Goal: Information Seeking & Learning: Learn about a topic

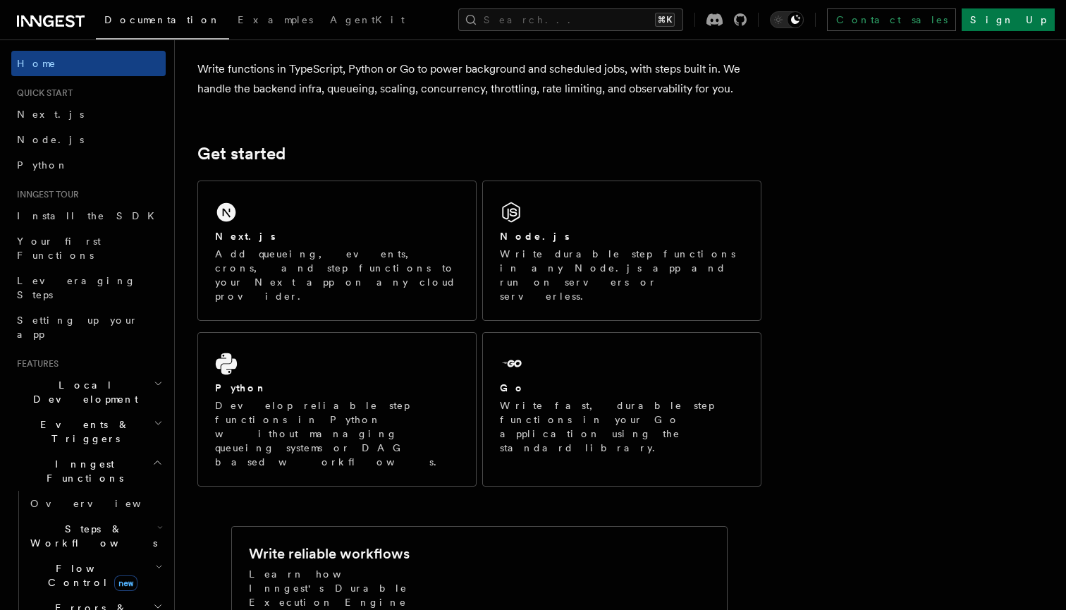
scroll to position [124, 0]
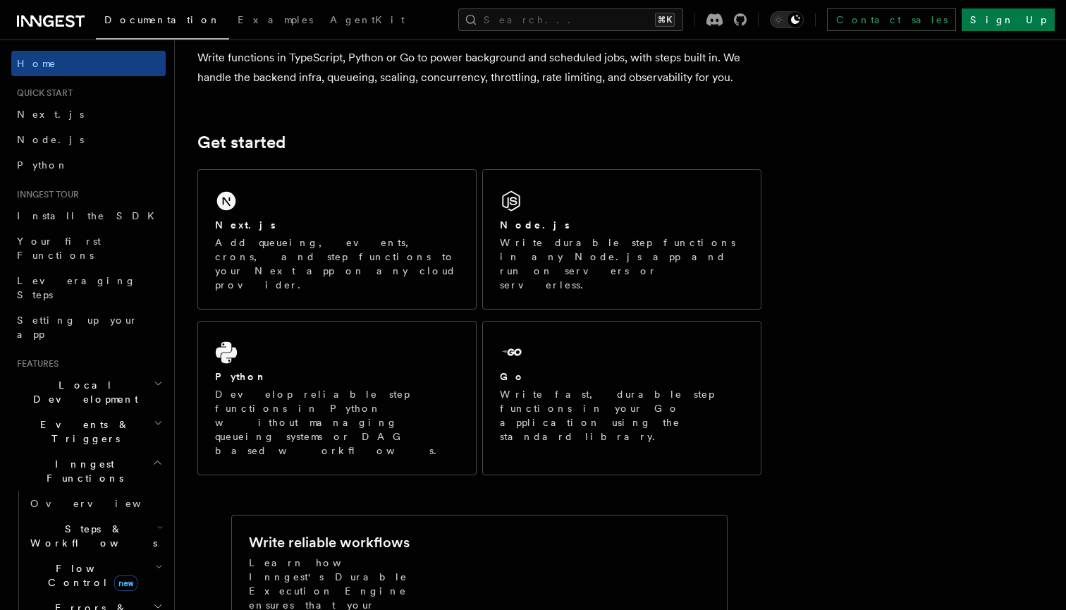
click at [90, 412] on h2 "Events & Triggers" at bounding box center [88, 431] width 154 height 39
click at [87, 417] on span "Events & Triggers" at bounding box center [82, 431] width 142 height 28
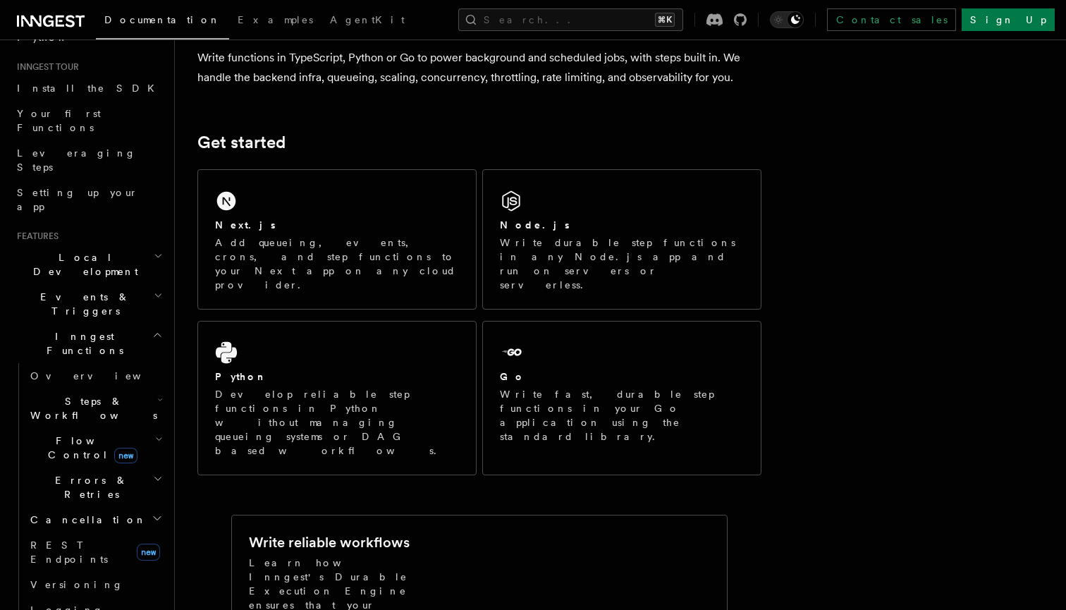
scroll to position [188, 0]
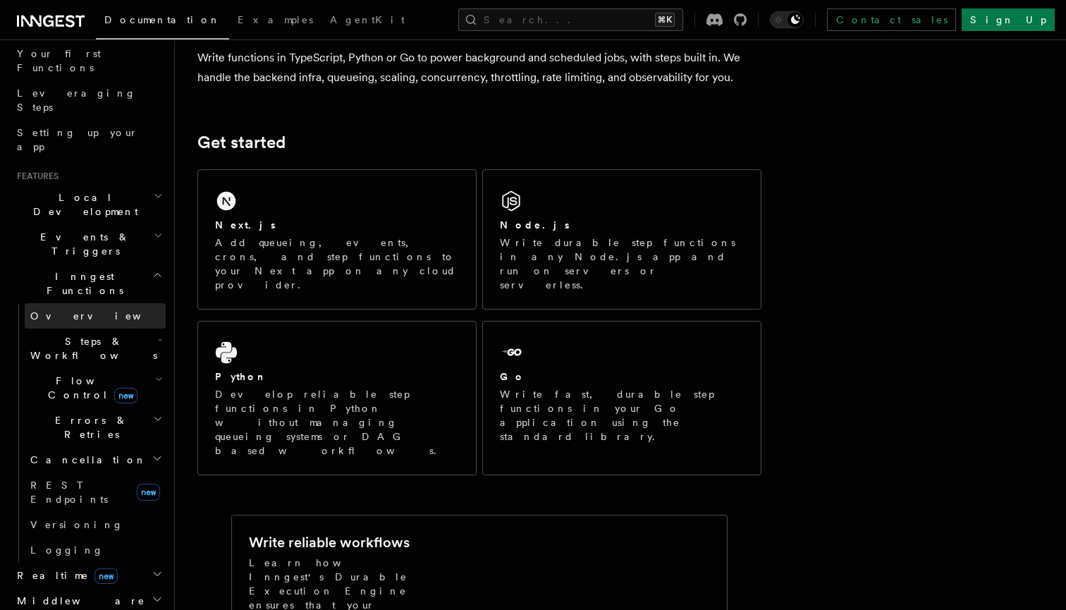
click at [67, 310] on span "Overview" at bounding box center [102, 315] width 145 height 11
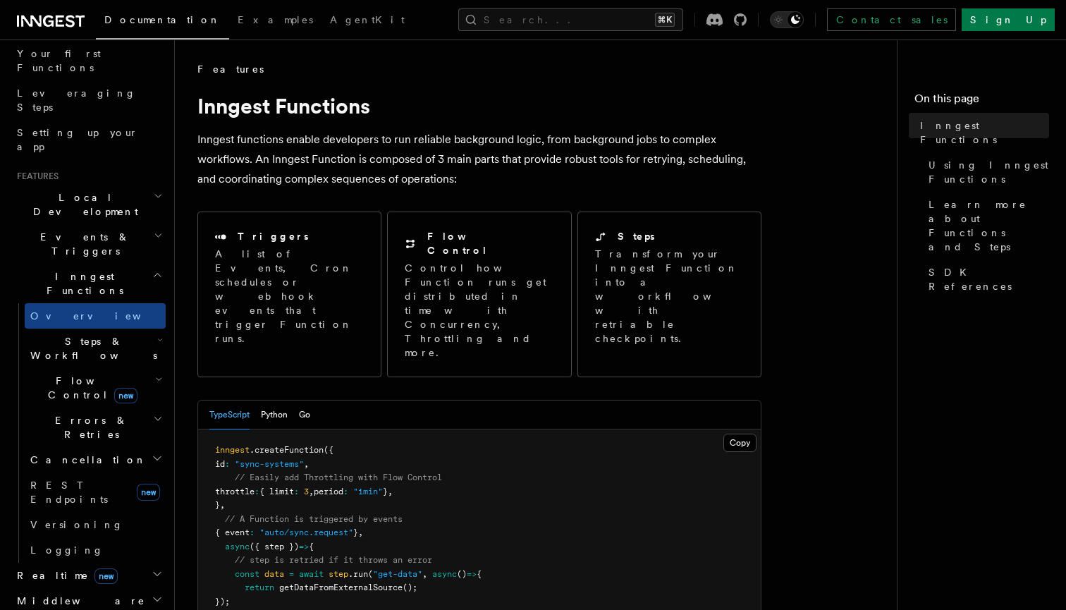
scroll to position [319, 0]
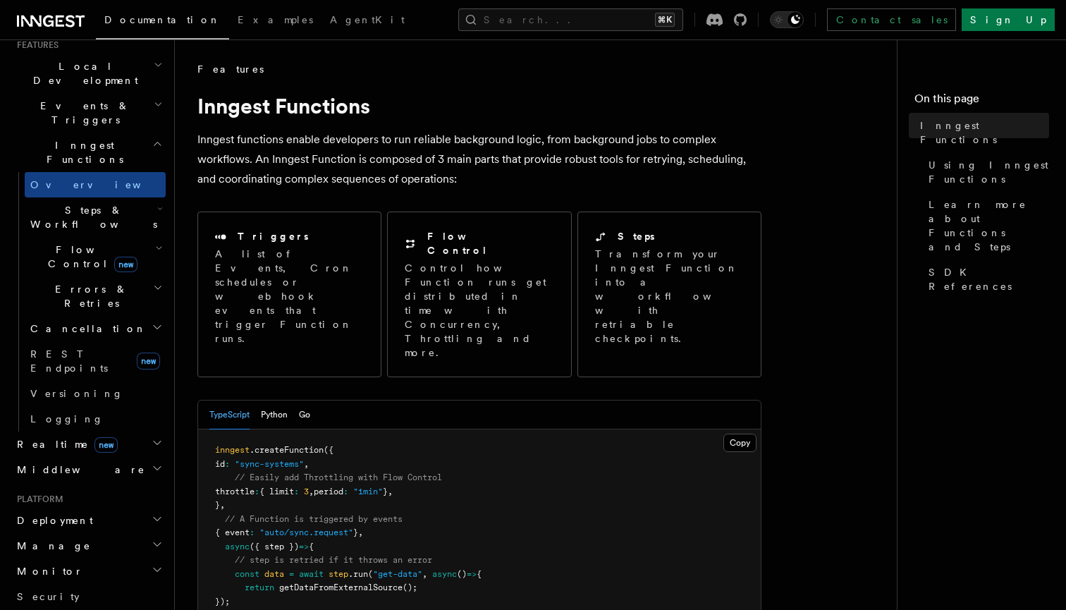
click at [74, 457] on h2 "Middleware" at bounding box center [88, 469] width 154 height 25
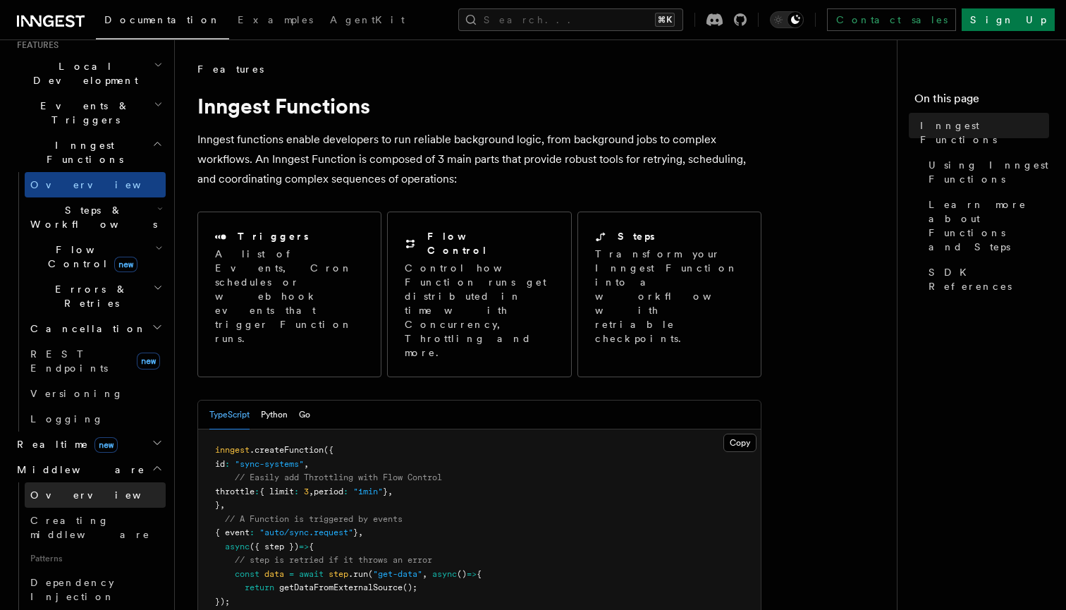
click at [83, 482] on link "Overview" at bounding box center [95, 494] width 141 height 25
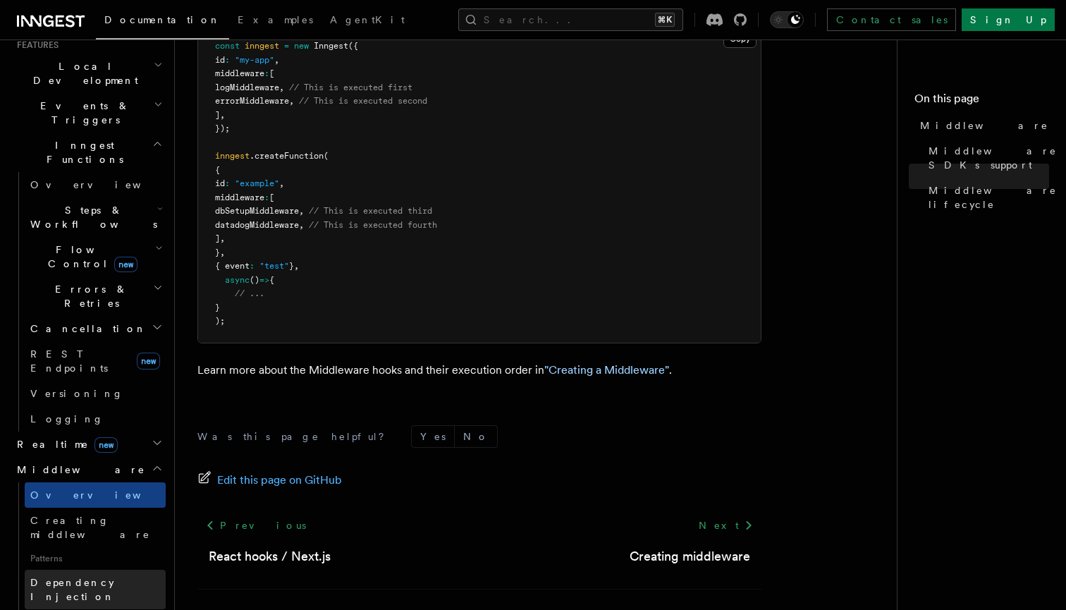
scroll to position [475, 0]
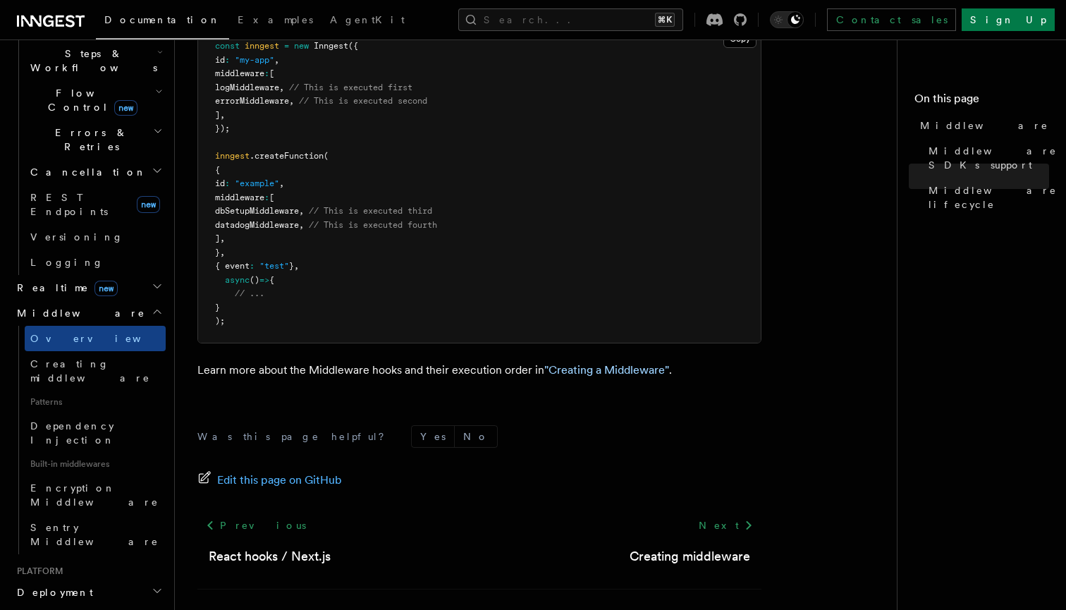
click at [73, 579] on h2 "Deployment" at bounding box center [88, 591] width 154 height 25
click at [78, 605] on link "Overview" at bounding box center [95, 617] width 141 height 25
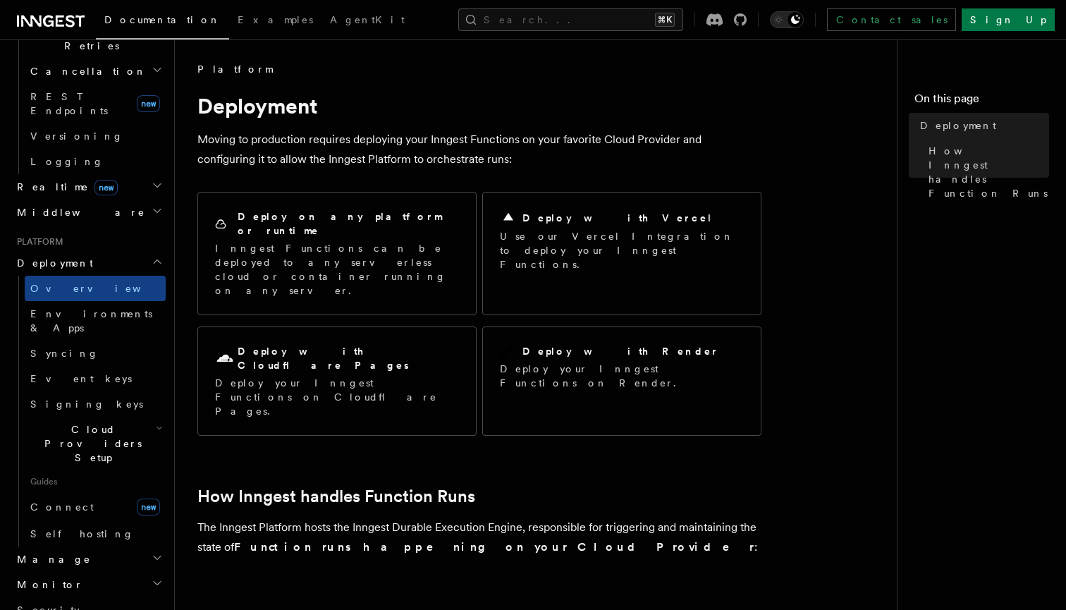
scroll to position [626, 0]
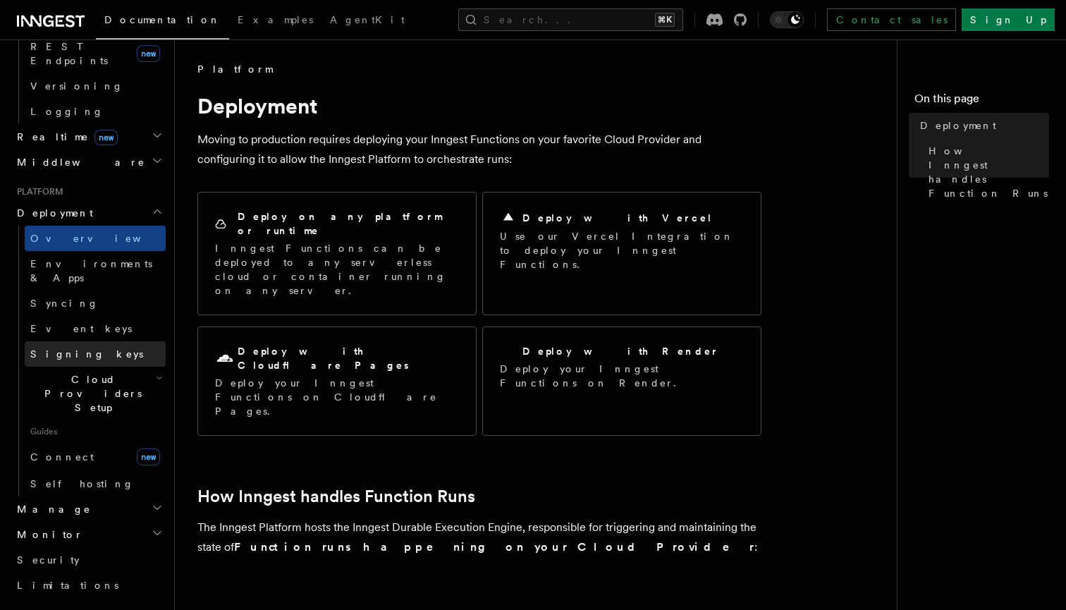
click at [98, 341] on link "Signing keys" at bounding box center [95, 353] width 141 height 25
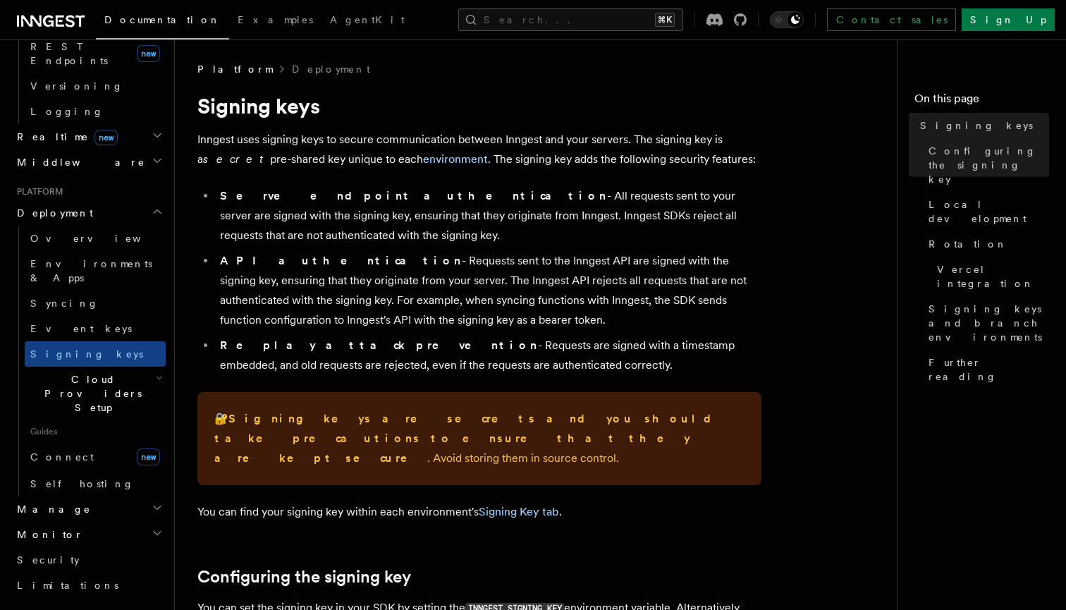
click at [92, 367] on h2 "Cloud Providers Setup" at bounding box center [95, 394] width 141 height 54
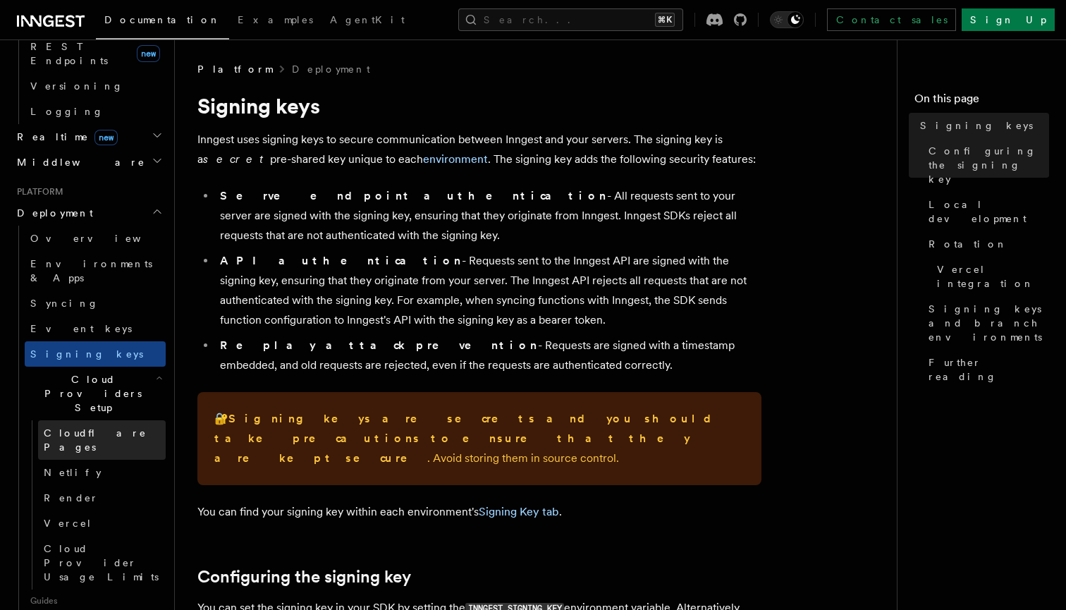
click at [94, 426] on span "Cloudflare Pages" at bounding box center [105, 440] width 122 height 28
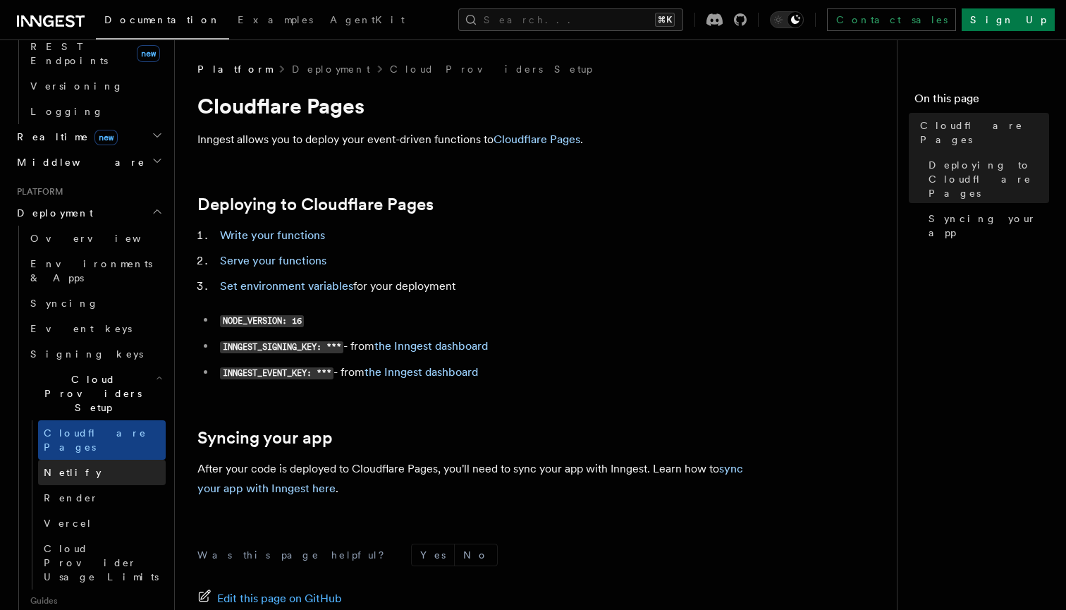
click at [89, 460] on link "Netlify" at bounding box center [102, 472] width 128 height 25
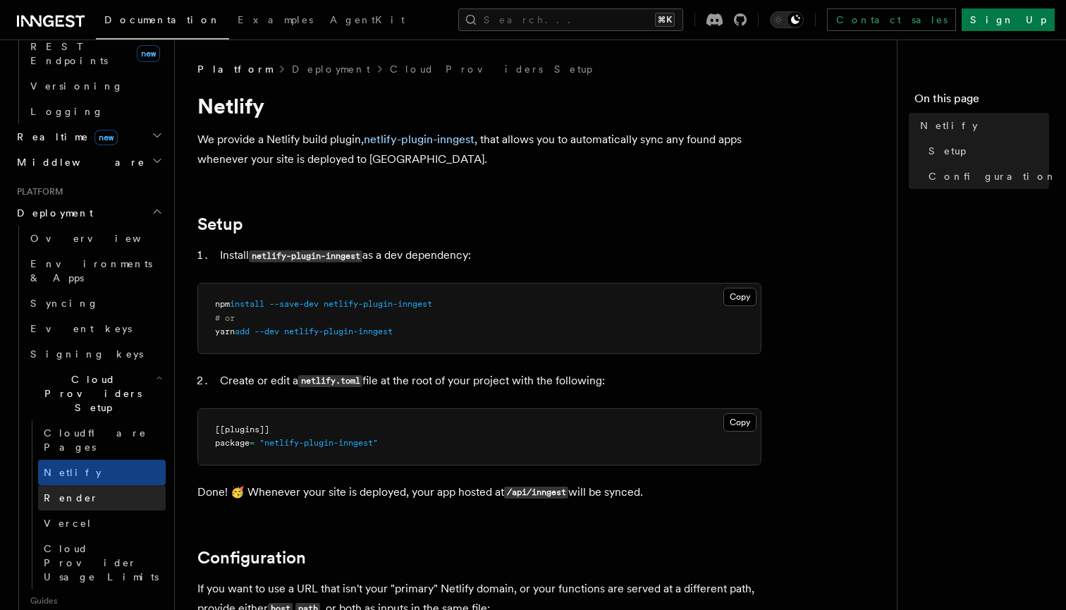
click at [88, 485] on link "Render" at bounding box center [102, 497] width 128 height 25
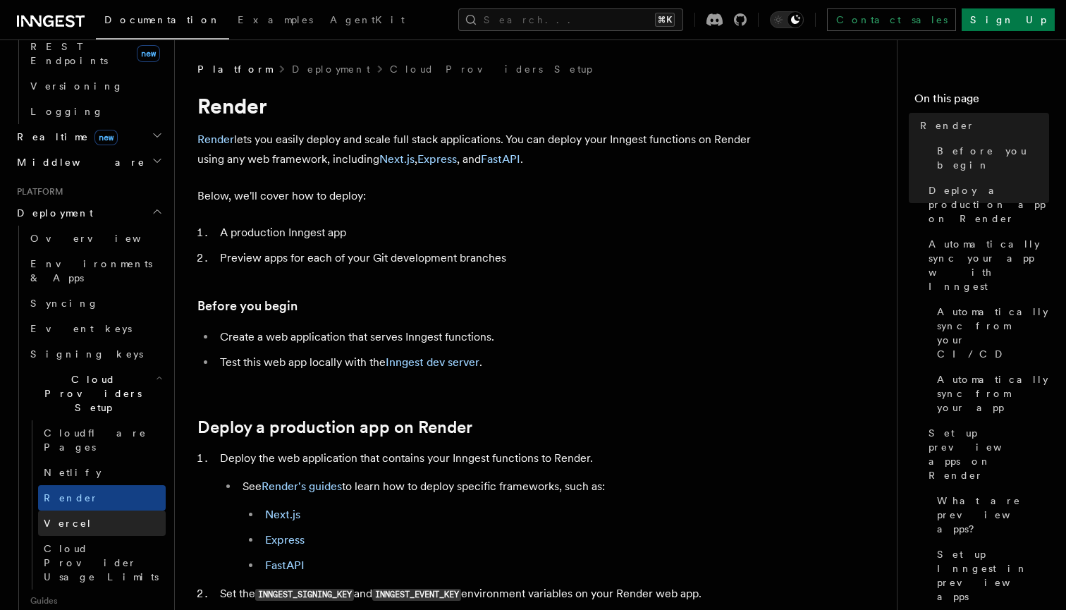
click at [93, 510] on link "Vercel" at bounding box center [102, 522] width 128 height 25
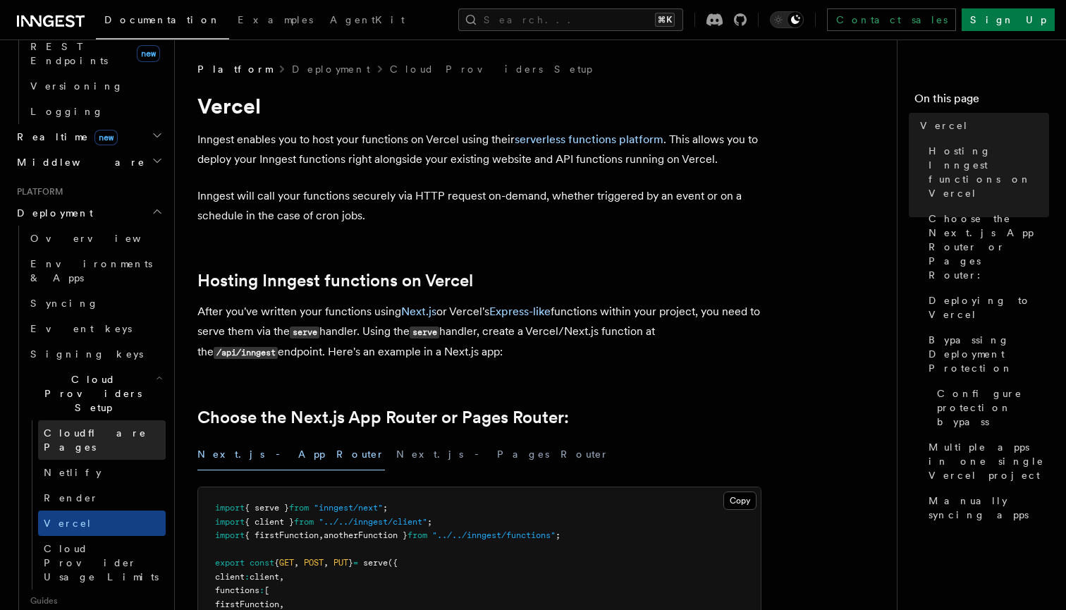
click at [89, 427] on span "Cloudflare Pages" at bounding box center [95, 439] width 103 height 25
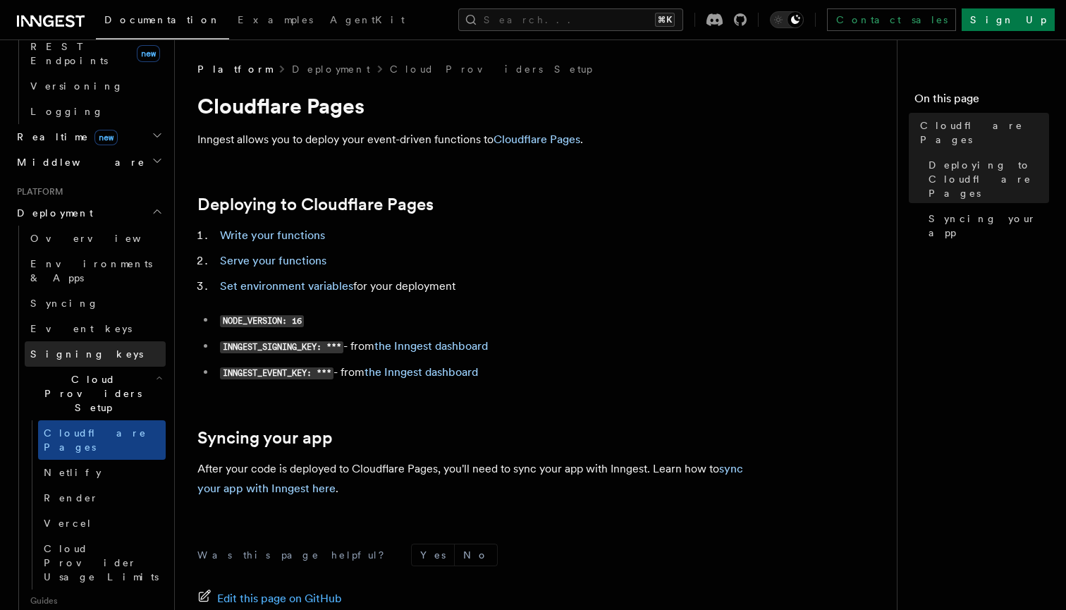
click at [97, 341] on link "Signing keys" at bounding box center [95, 353] width 141 height 25
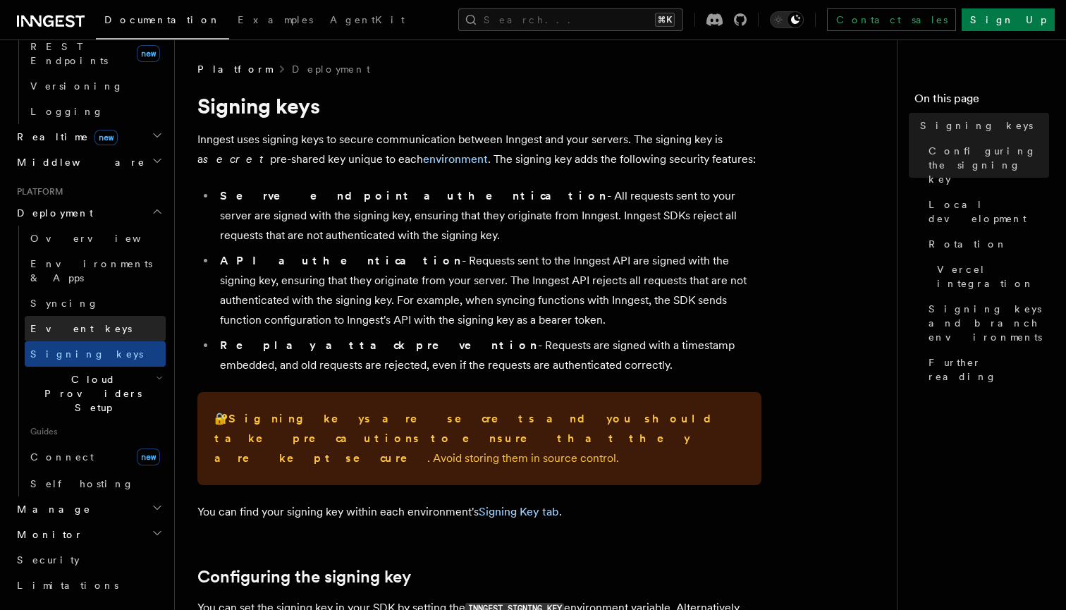
click at [94, 316] on link "Event keys" at bounding box center [95, 328] width 141 height 25
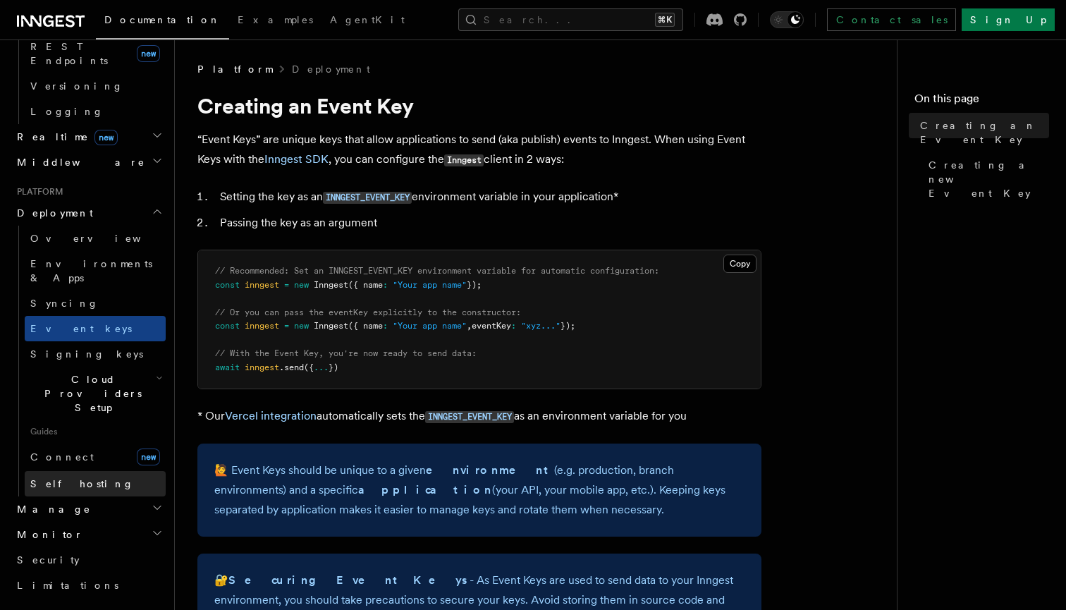
click at [83, 471] on link "Self hosting" at bounding box center [95, 483] width 141 height 25
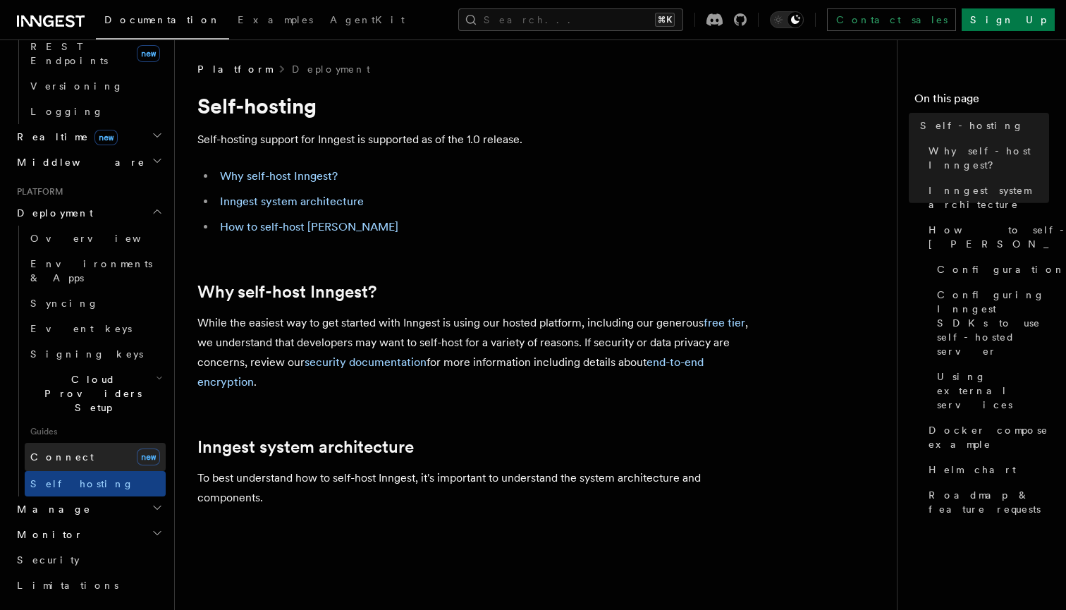
click at [85, 443] on link "Connect new" at bounding box center [95, 457] width 141 height 28
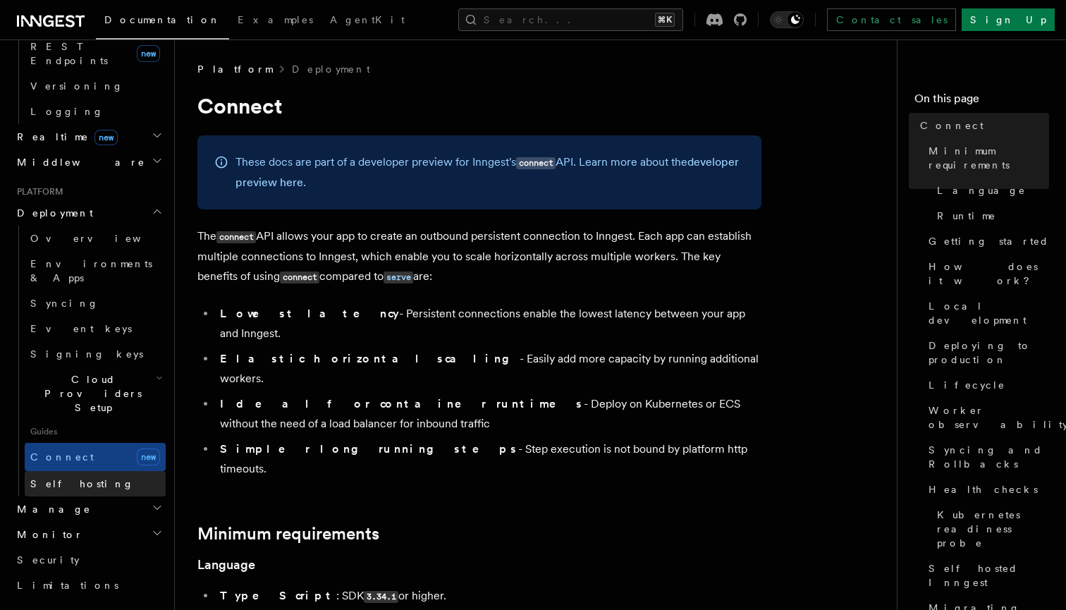
click at [87, 471] on link "Self hosting" at bounding box center [95, 483] width 141 height 25
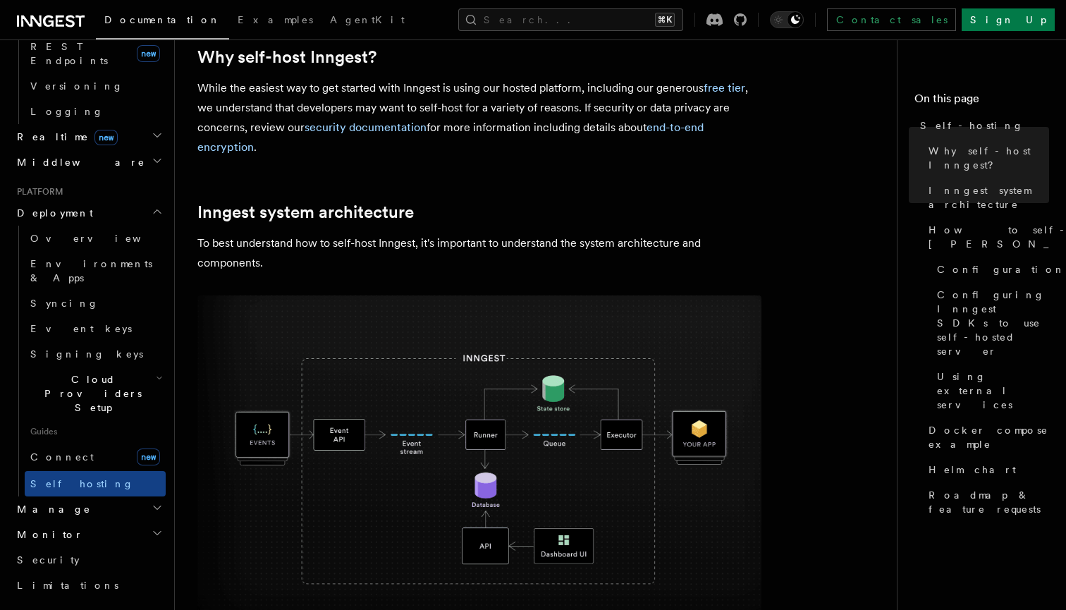
scroll to position [237, 0]
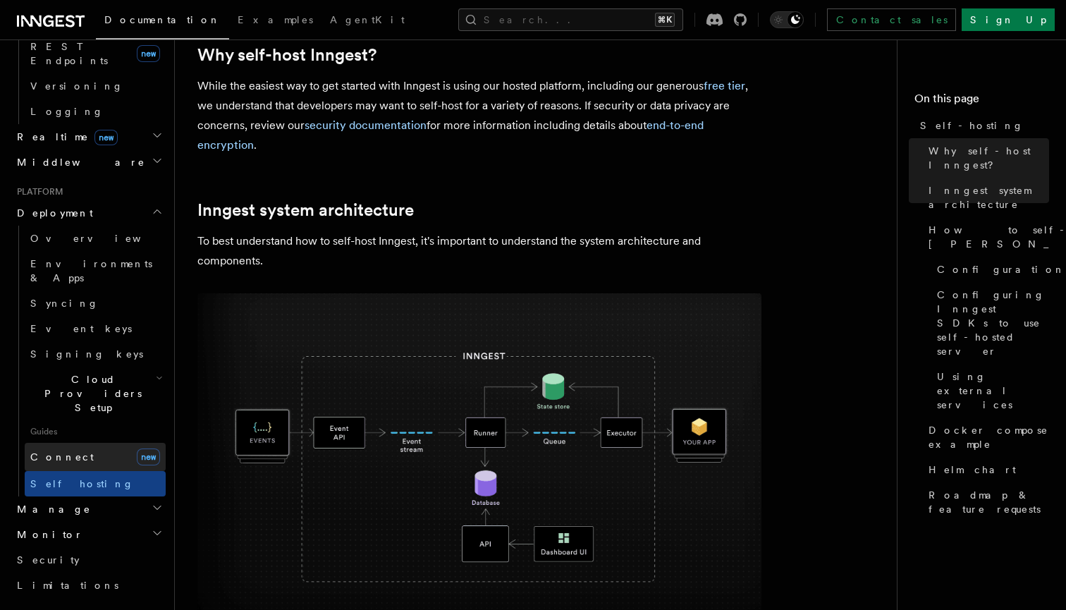
click at [66, 451] on span "Connect" at bounding box center [61, 456] width 63 height 11
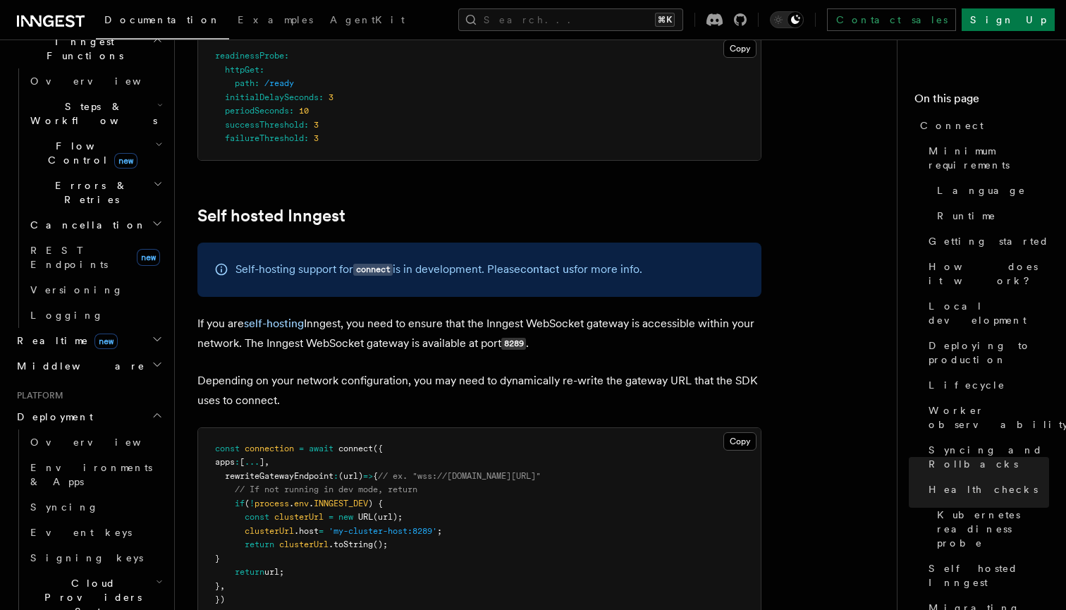
scroll to position [411, 0]
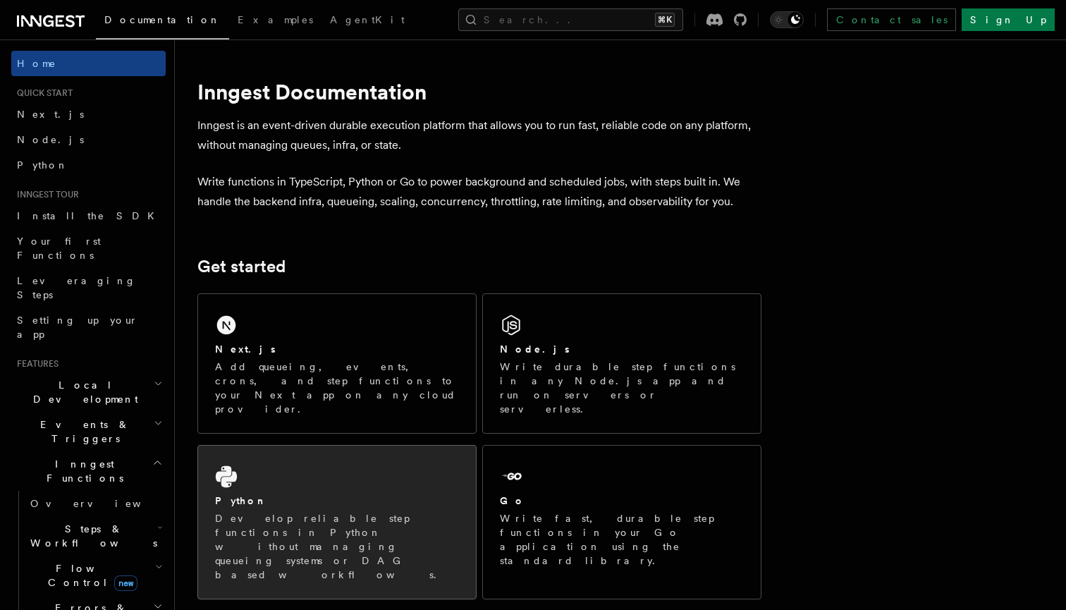
click at [345, 493] on div "Python" at bounding box center [337, 500] width 244 height 15
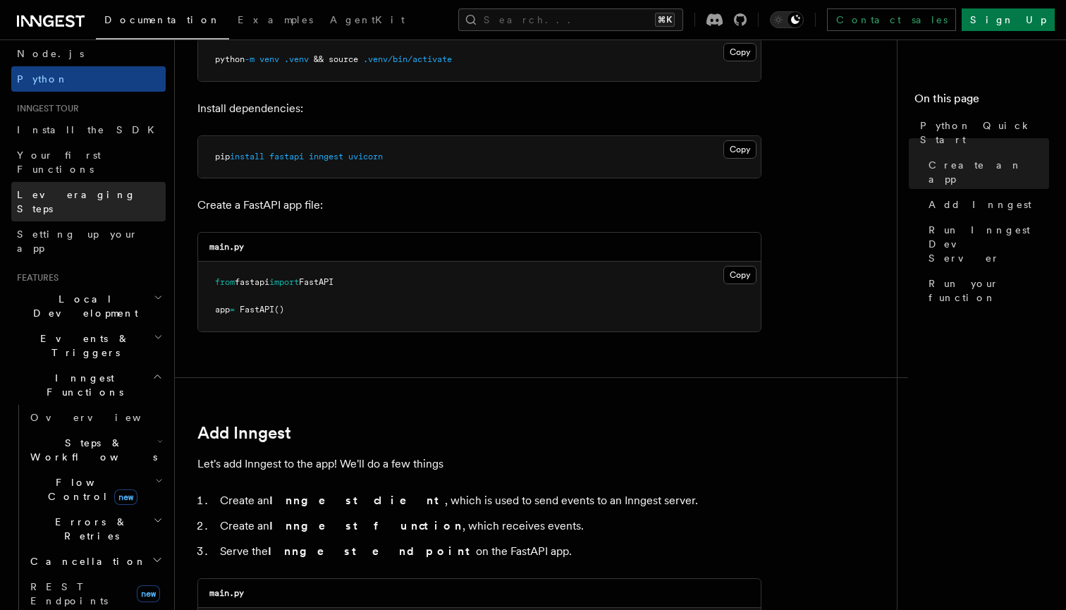
scroll to position [99, 0]
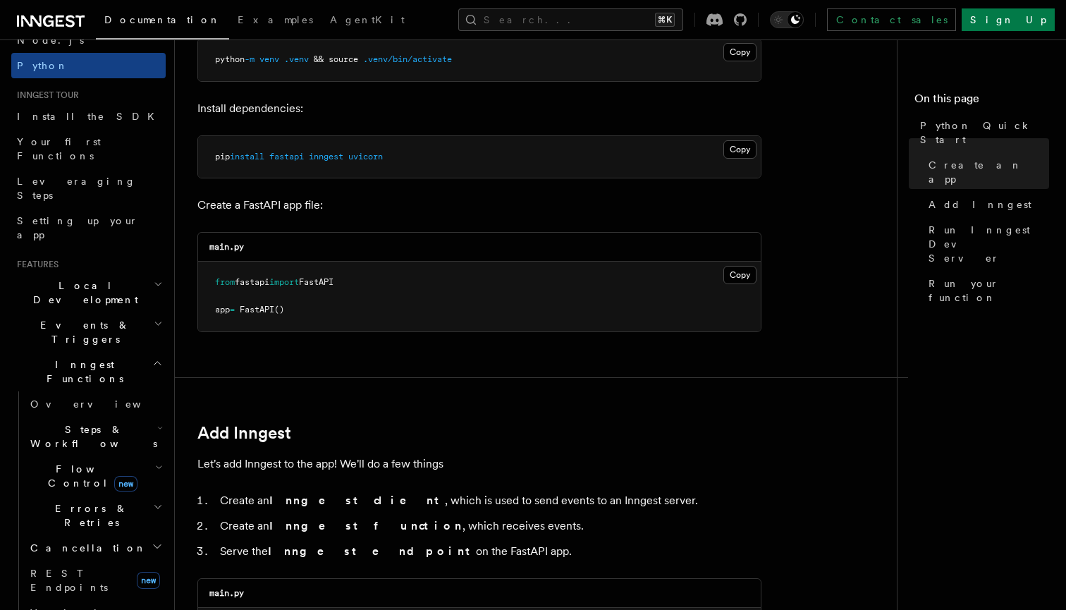
click at [79, 278] on span "Local Development" at bounding box center [82, 292] width 142 height 28
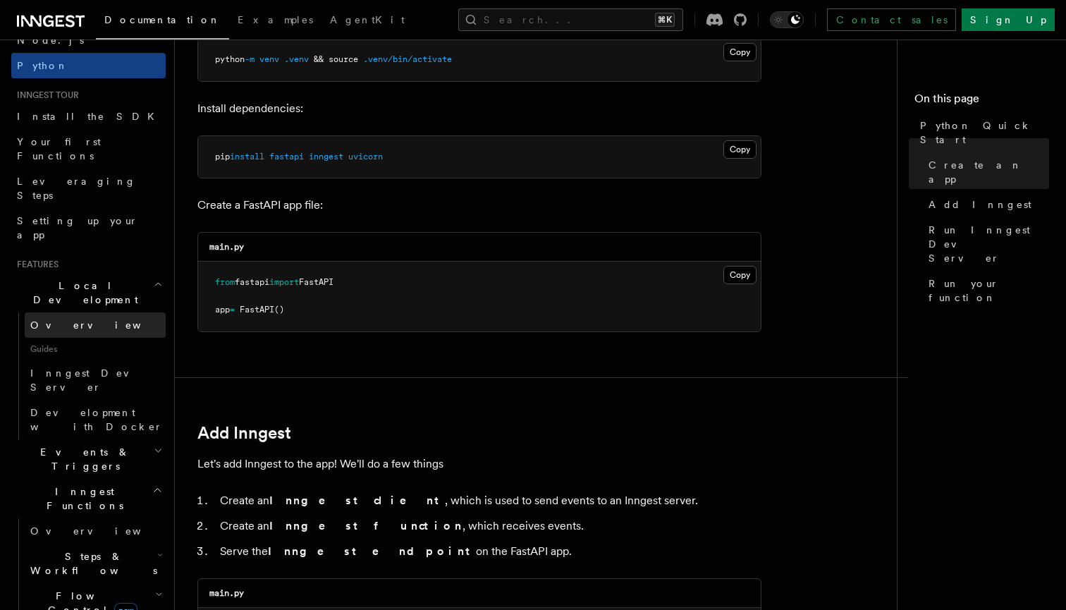
click at [79, 312] on link "Overview" at bounding box center [95, 324] width 141 height 25
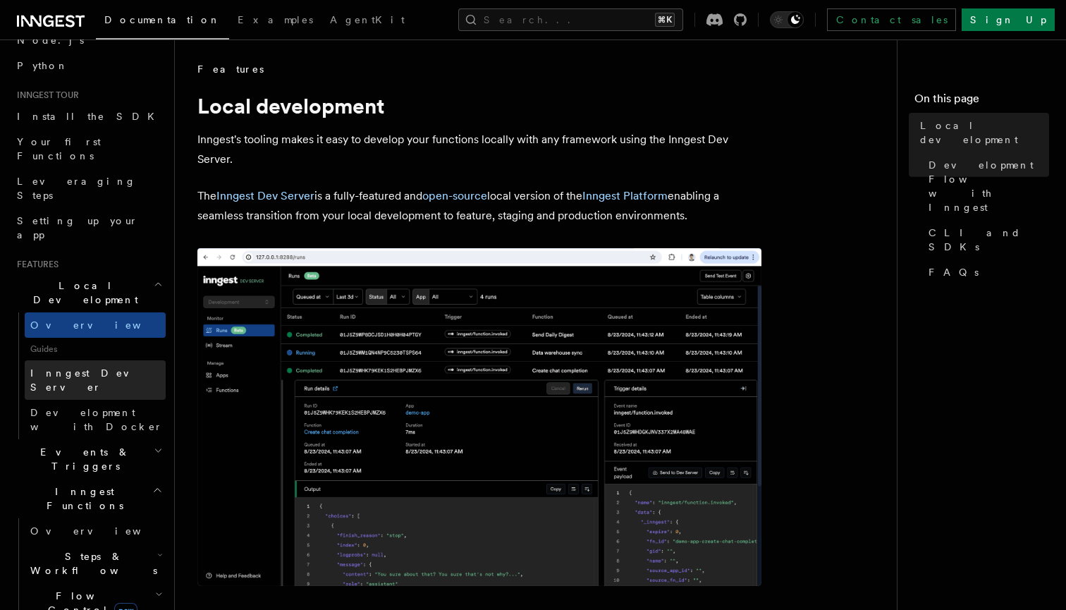
click at [80, 367] on span "Inngest Dev Server" at bounding box center [90, 379] width 121 height 25
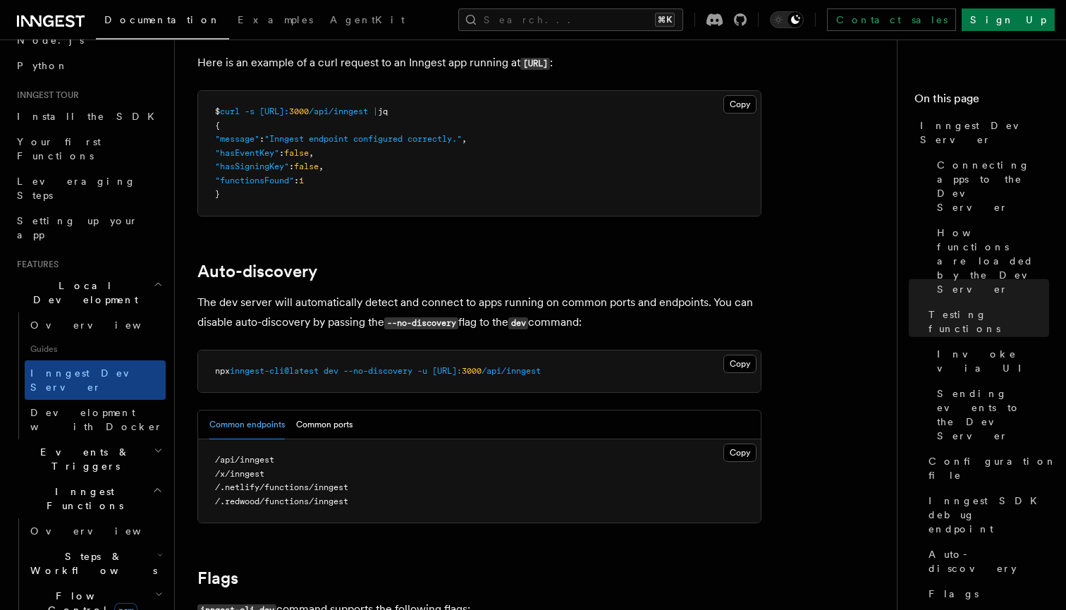
scroll to position [4174, 0]
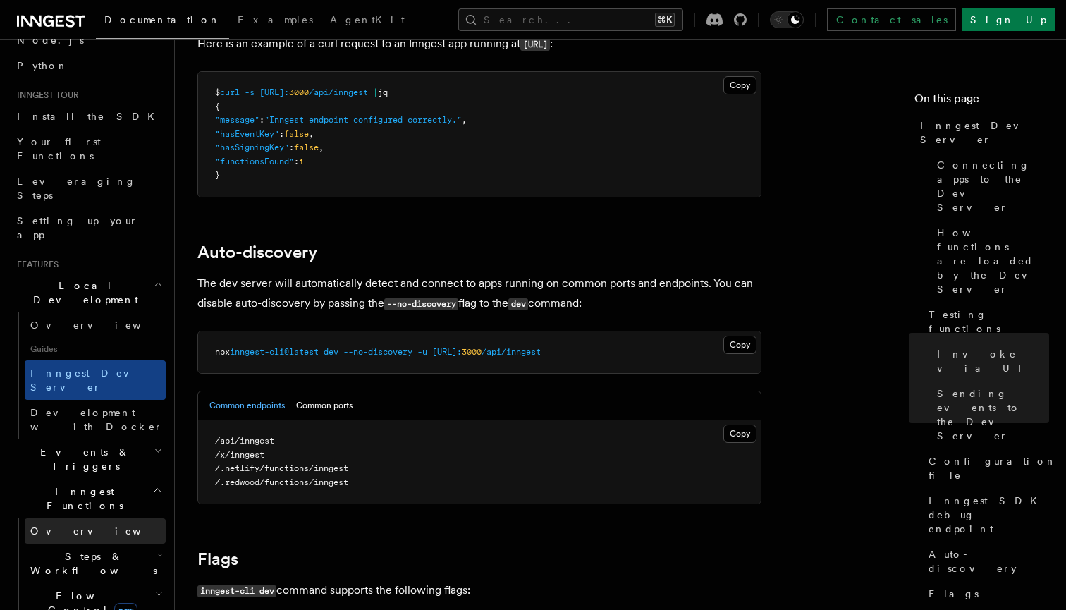
click at [81, 518] on link "Overview" at bounding box center [95, 530] width 141 height 25
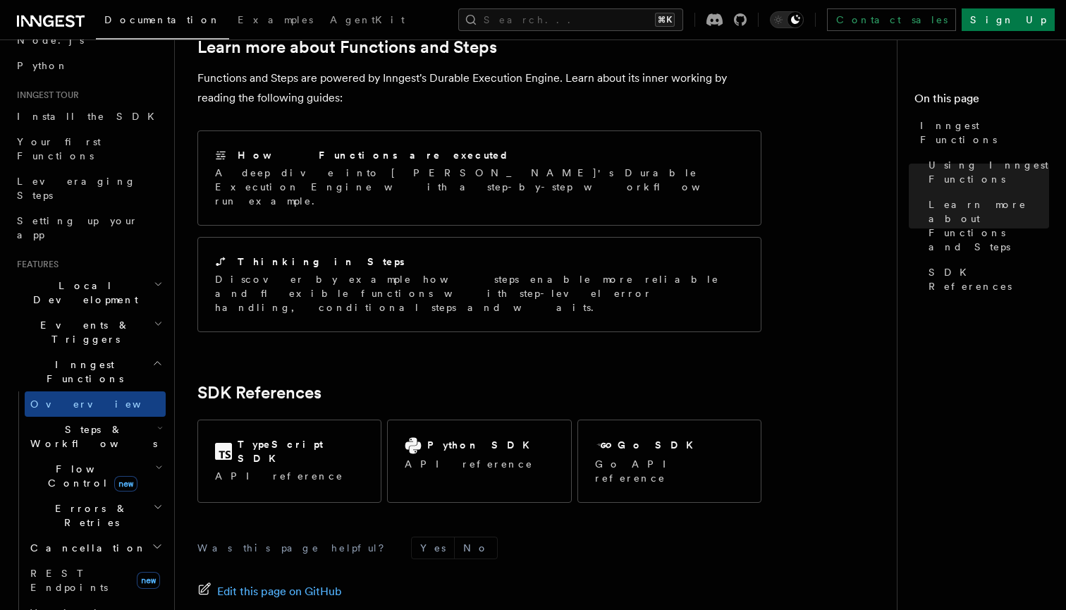
scroll to position [1067, 0]
click at [86, 422] on span "Steps & Workflows" at bounding box center [91, 436] width 133 height 28
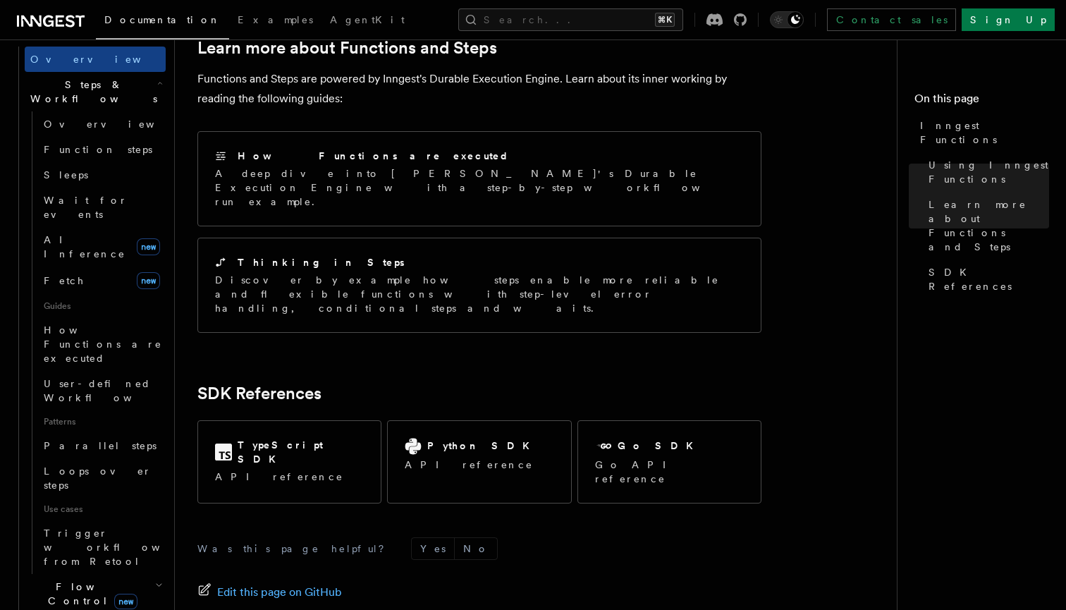
scroll to position [467, 0]
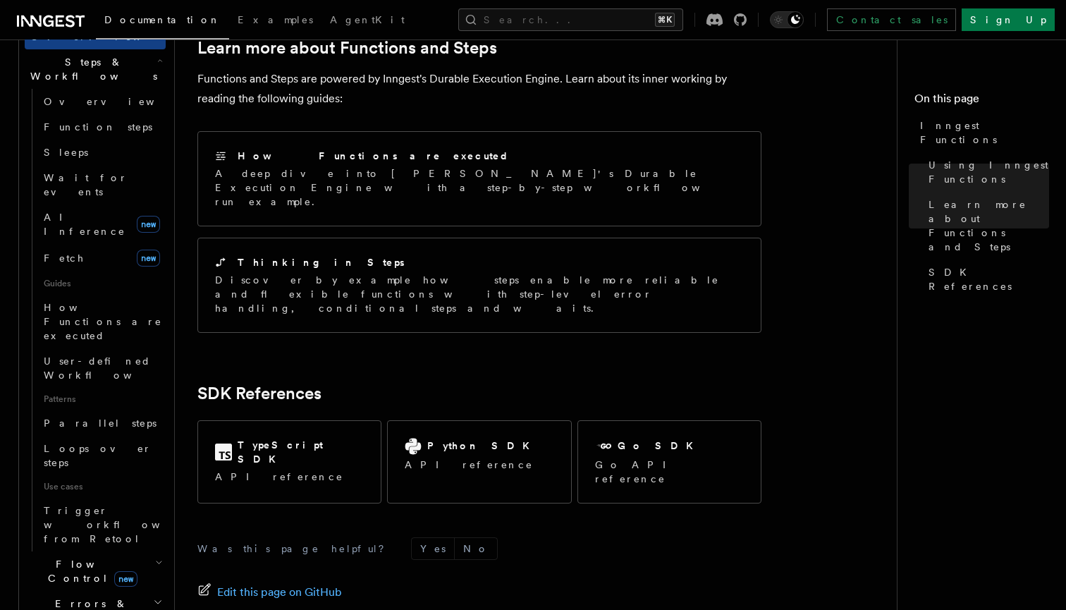
click at [85, 557] on span "Flow Control new" at bounding box center [90, 571] width 130 height 28
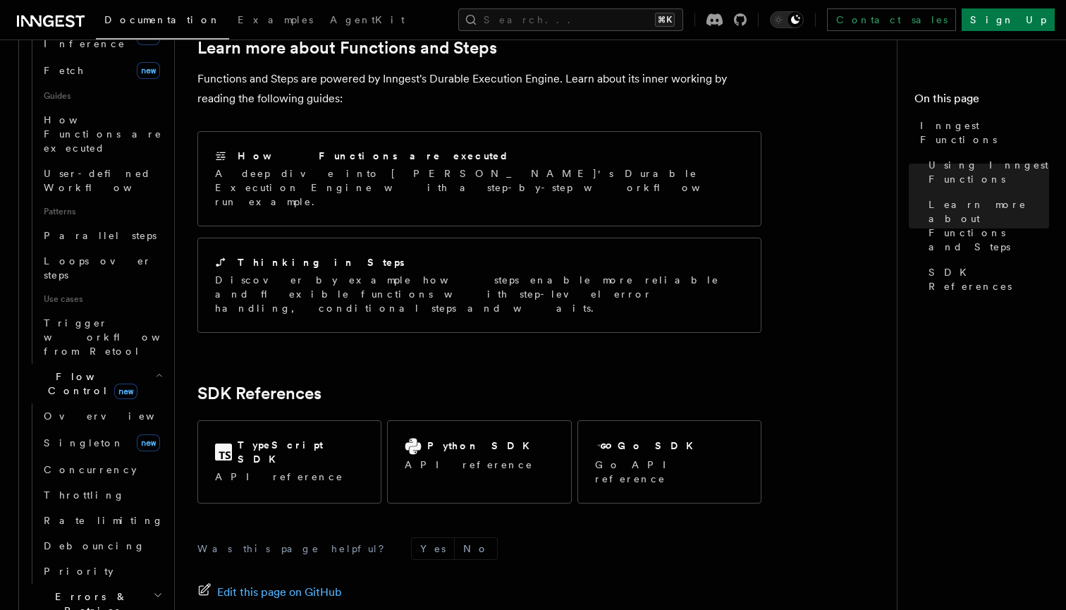
click at [82, 589] on span "Errors & Retries" at bounding box center [89, 603] width 128 height 28
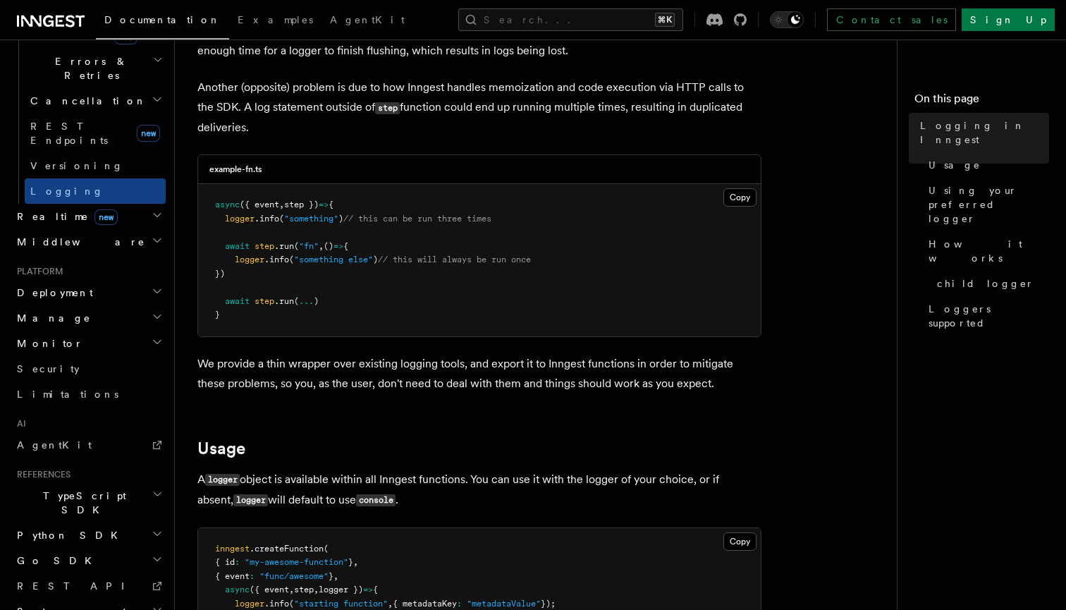
scroll to position [168, 0]
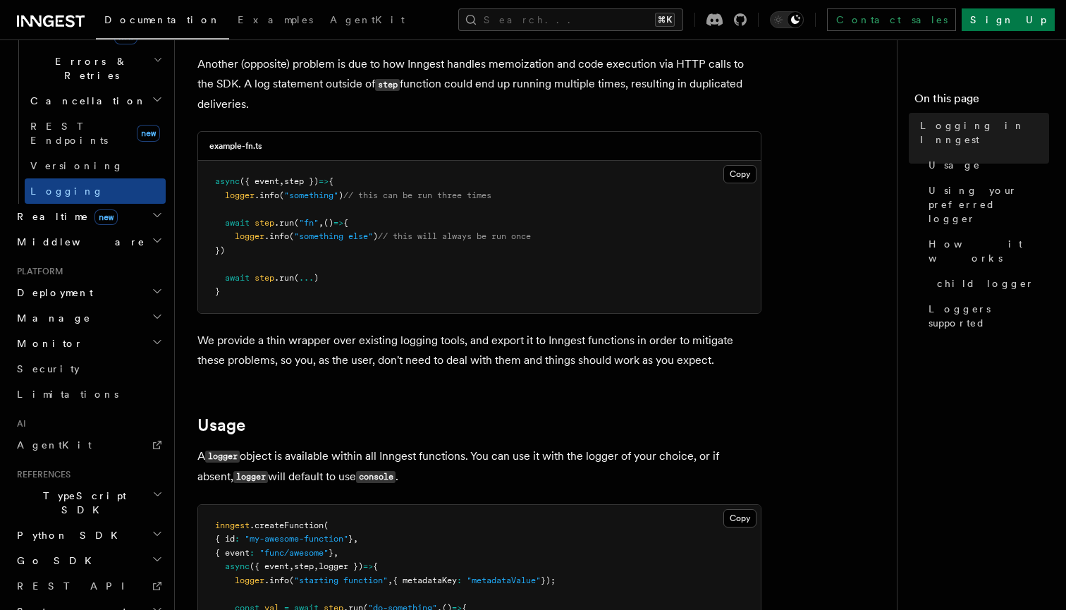
click at [63, 528] on span "Python SDK" at bounding box center [68, 535] width 115 height 14
click at [69, 555] on span "Introduction" at bounding box center [81, 560] width 102 height 11
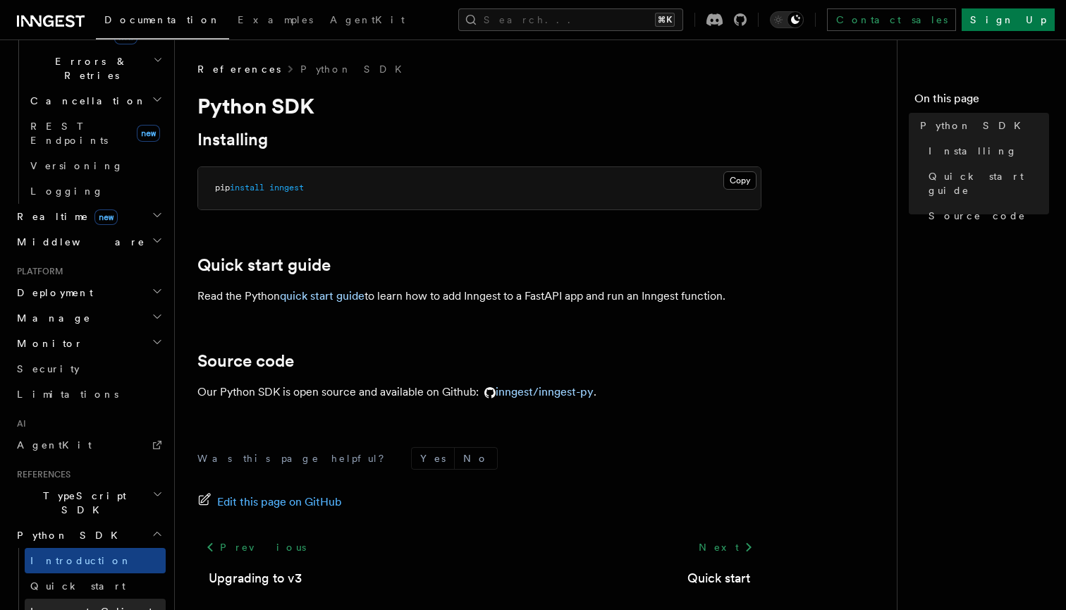
click at [73, 606] on span "Inngest Client" at bounding box center [91, 611] width 122 height 11
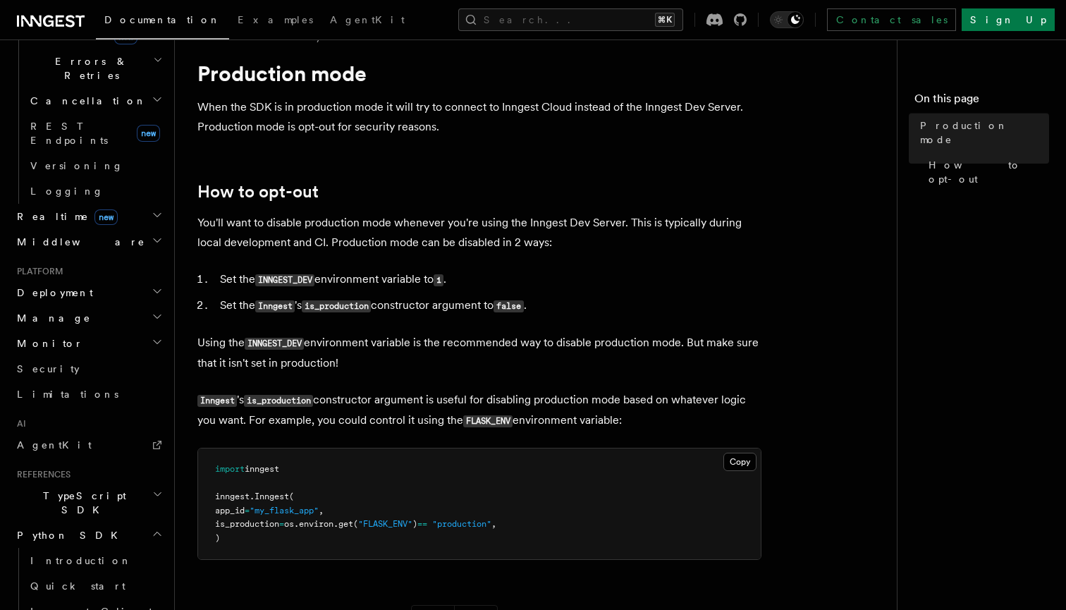
scroll to position [23, 0]
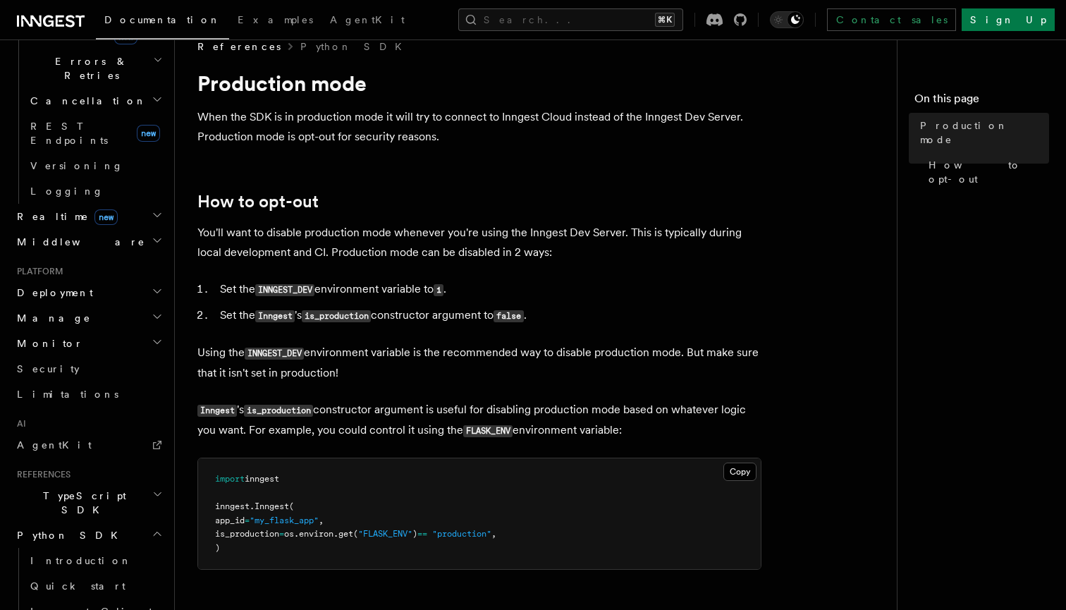
click at [460, 247] on p "You'll want to disable production mode whenever you're using the Inngest Dev Se…" at bounding box center [479, 242] width 564 height 39
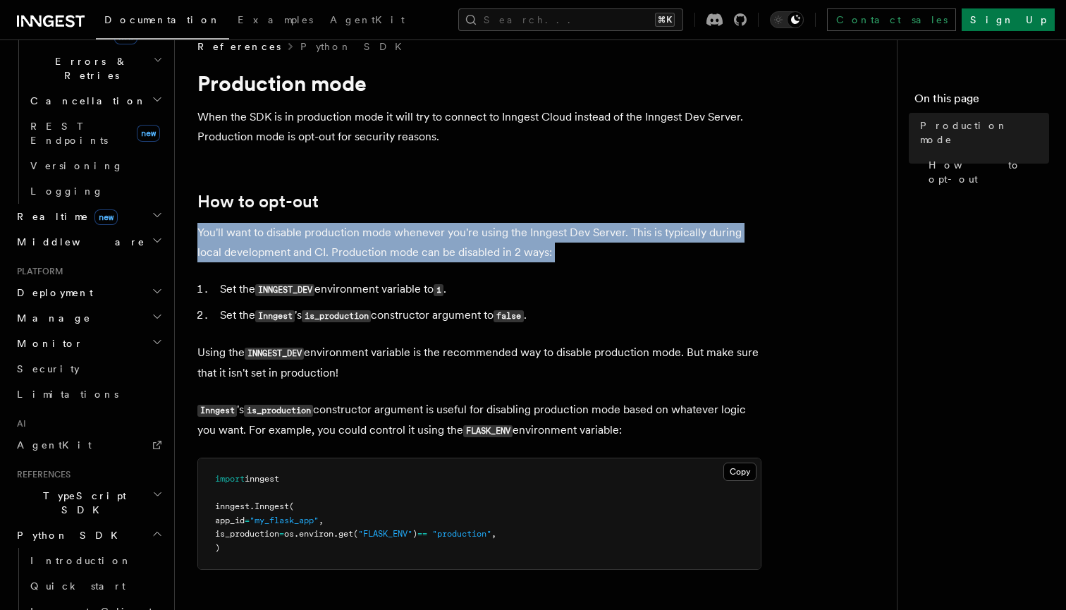
click at [460, 247] on p "You'll want to disable production mode whenever you're using the Inngest Dev Se…" at bounding box center [479, 242] width 564 height 39
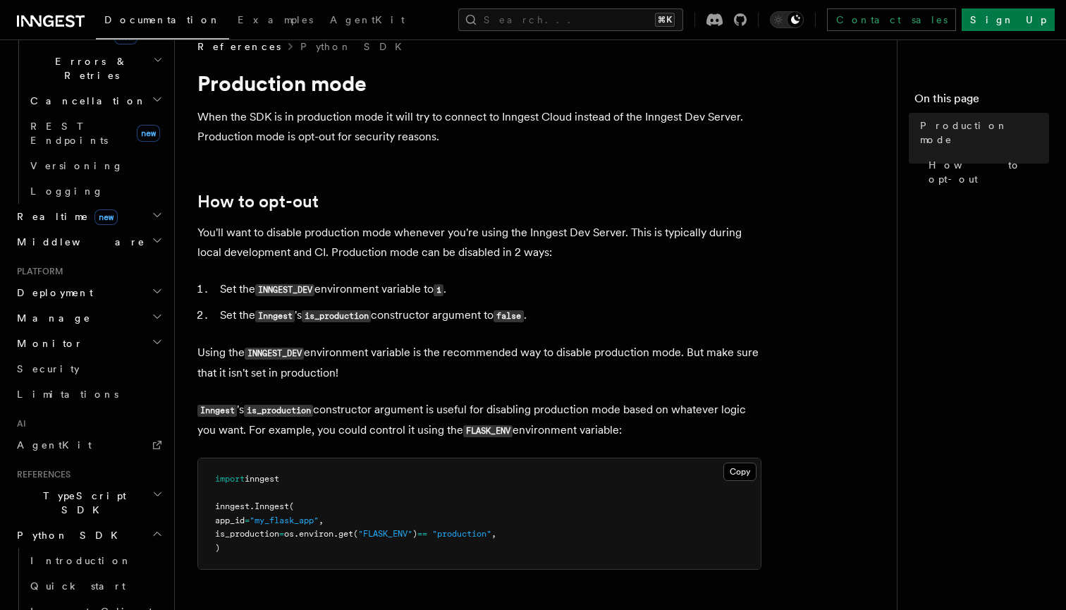
click at [467, 287] on li "Set the INNGEST_DEV environment variable to 1 ." at bounding box center [489, 289] width 546 height 20
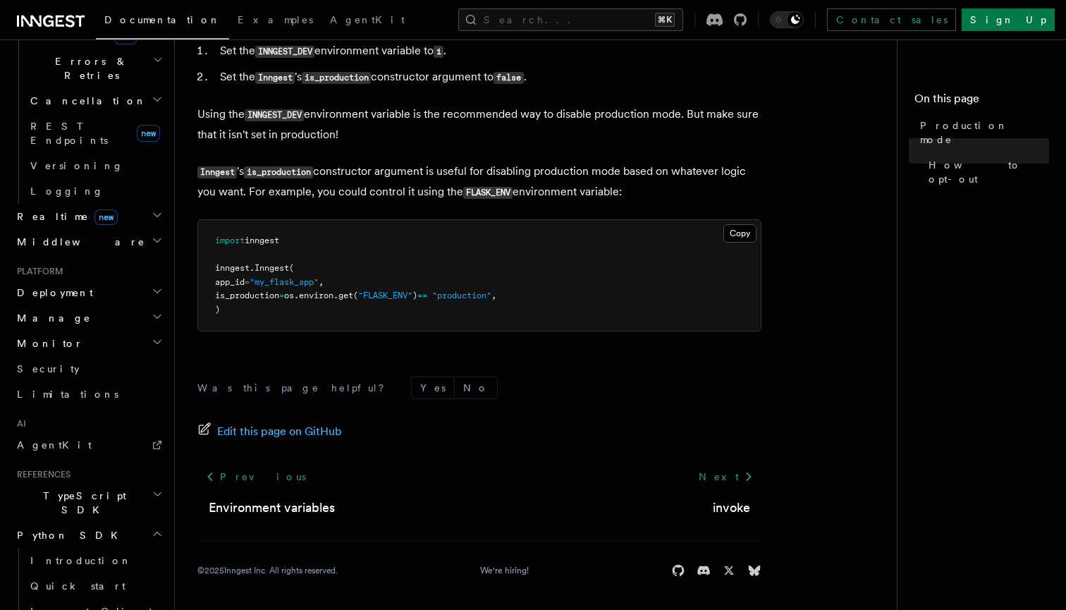
scroll to position [260, 0]
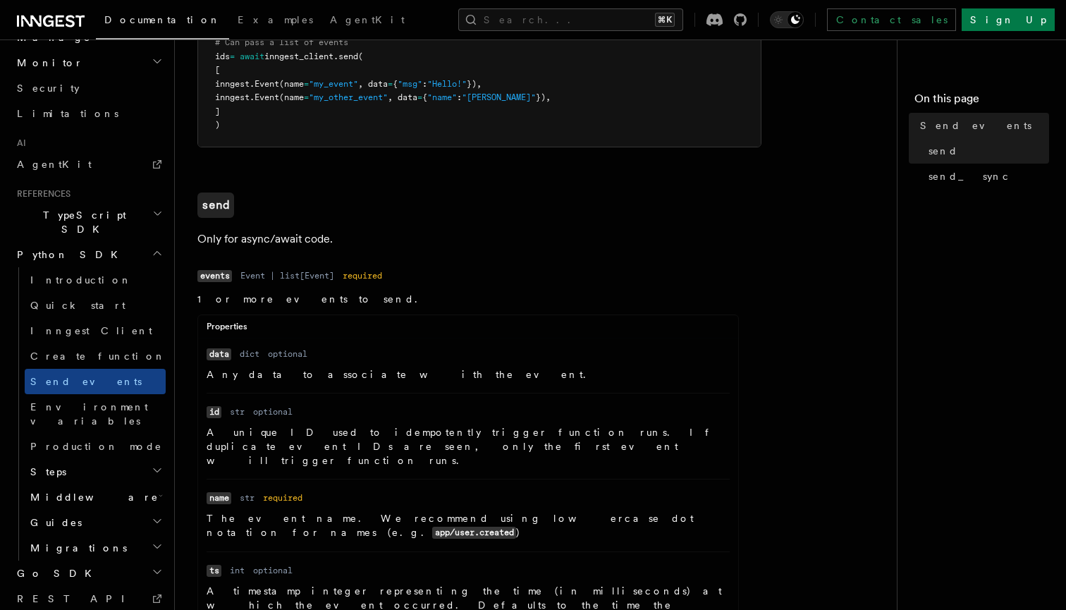
scroll to position [825, 0]
click at [149, 460] on h2 "Steps" at bounding box center [95, 472] width 141 height 25
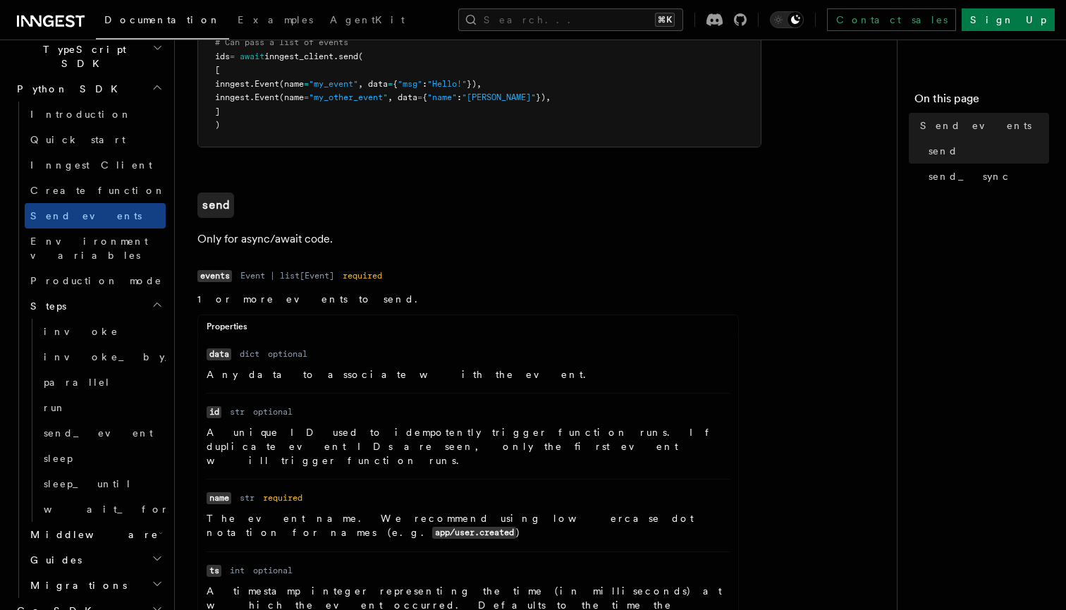
scroll to position [1014, 0]
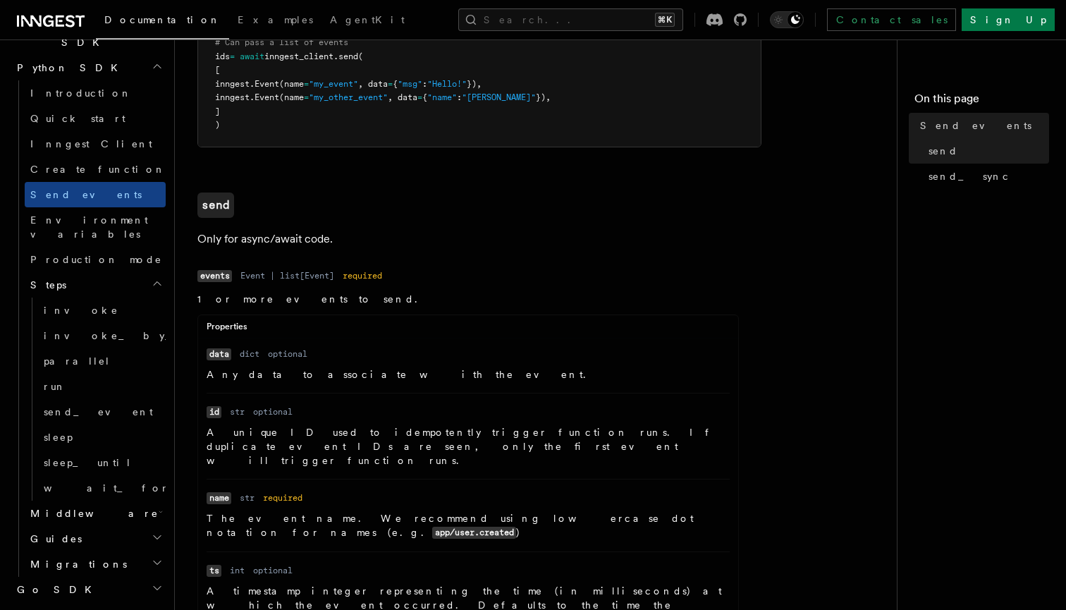
click at [142, 500] on h2 "Middleware" at bounding box center [95, 512] width 141 height 25
click at [148, 577] on h2 "Guides" at bounding box center [95, 589] width 141 height 25
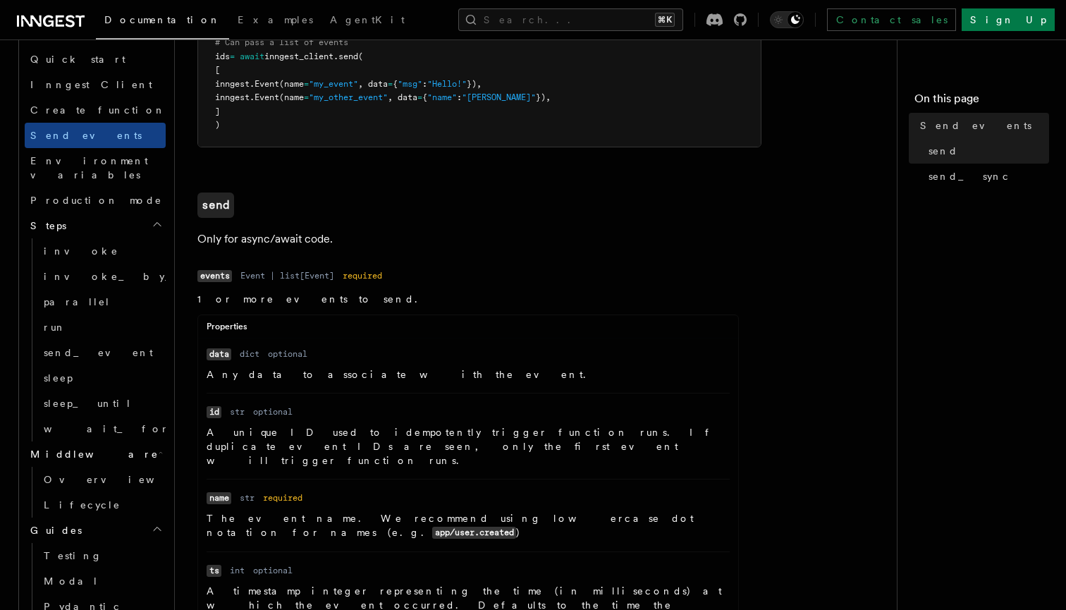
scroll to position [1094, 0]
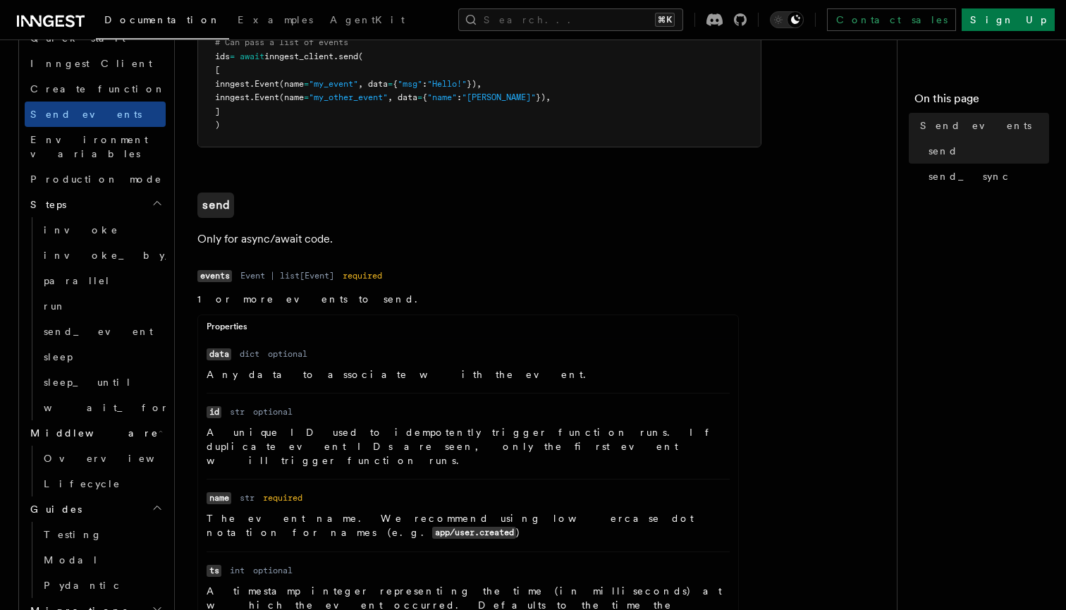
click at [154, 598] on h2 "Migrations" at bounding box center [95, 610] width 141 height 25
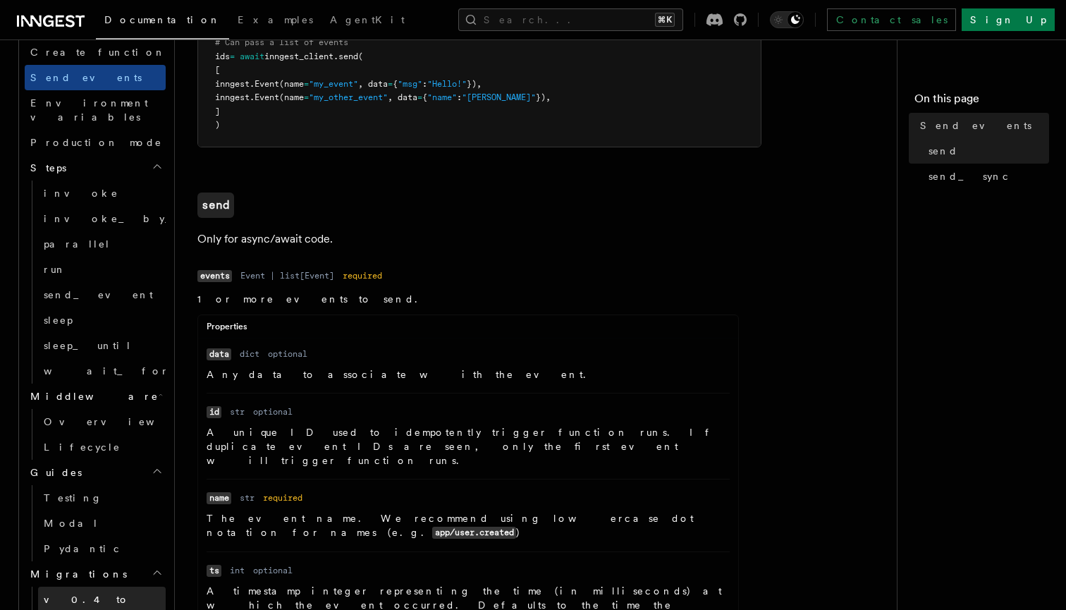
click at [113, 586] on link "v0.4 to v0.5" at bounding box center [102, 605] width 128 height 39
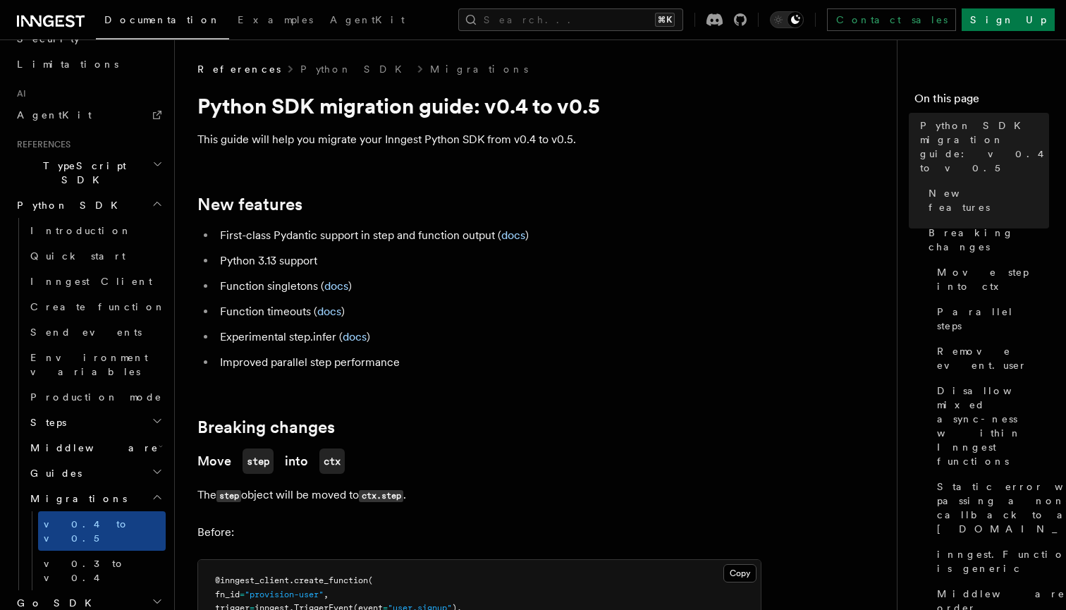
click at [65, 192] on h2 "Python SDK" at bounding box center [88, 204] width 154 height 25
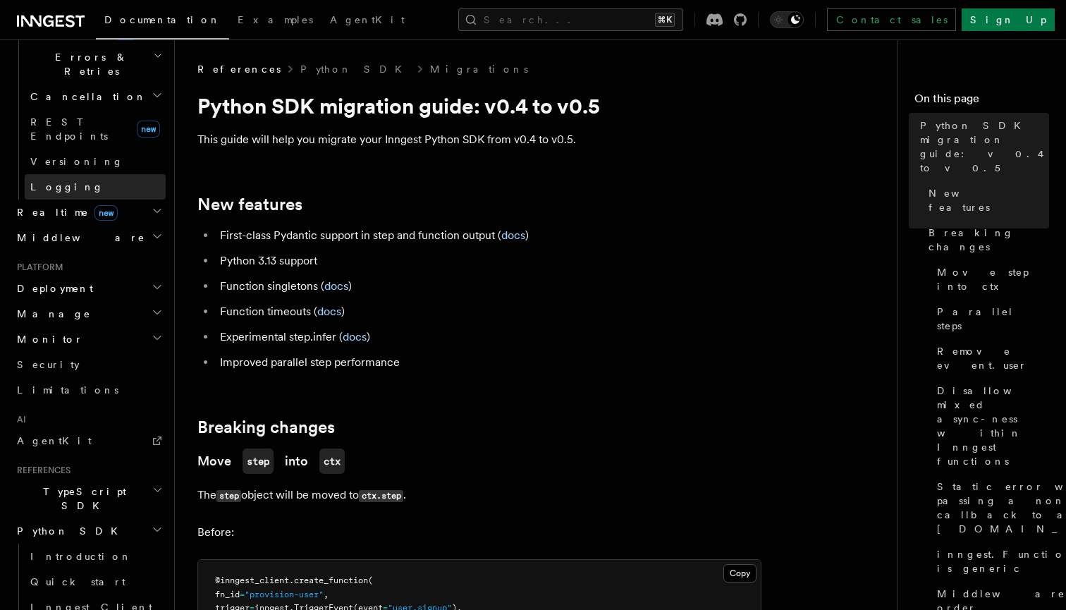
scroll to position [546, 0]
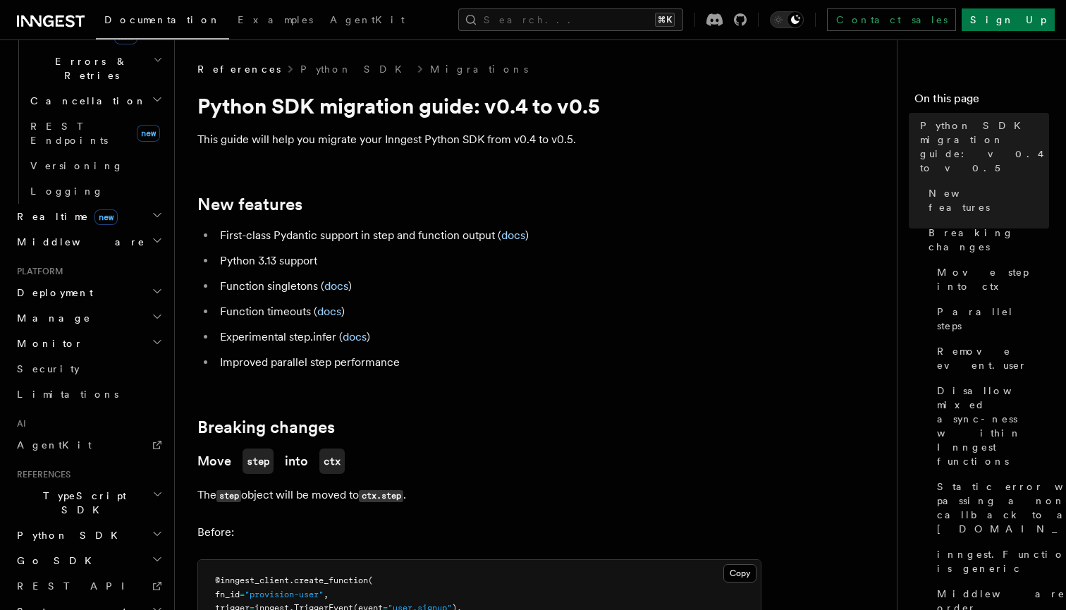
click at [80, 522] on h2 "Python SDK" at bounding box center [88, 534] width 154 height 25
click at [80, 555] on span "Introduction" at bounding box center [81, 560] width 102 height 11
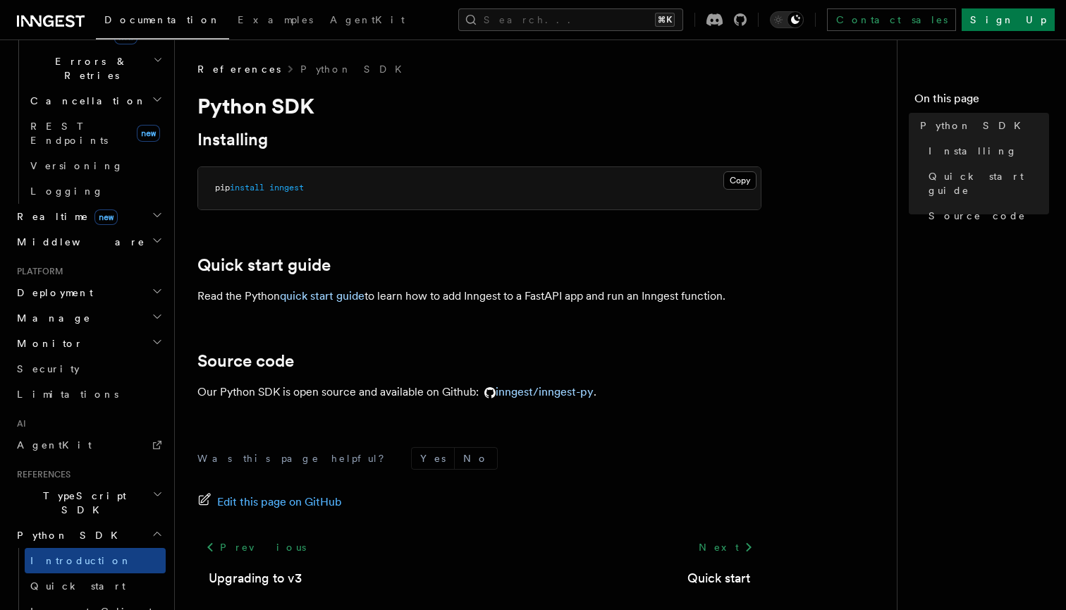
click at [80, 555] on span "Introduction" at bounding box center [81, 560] width 102 height 11
